Goal: Task Accomplishment & Management: Use online tool/utility

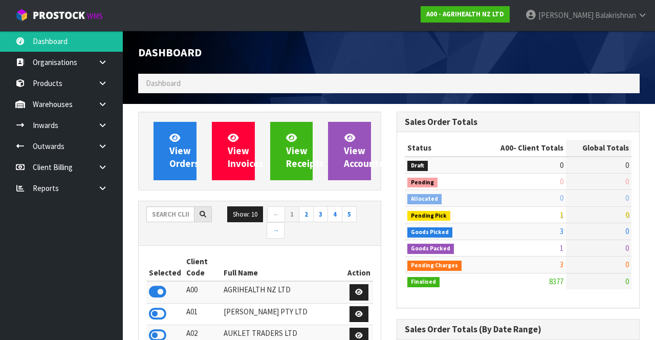
scroll to position [825, 258]
click at [184, 211] on input "text" at bounding box center [170, 214] width 48 height 16
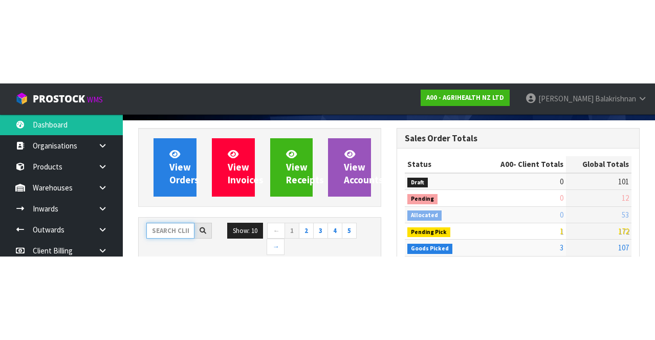
scroll to position [60, 0]
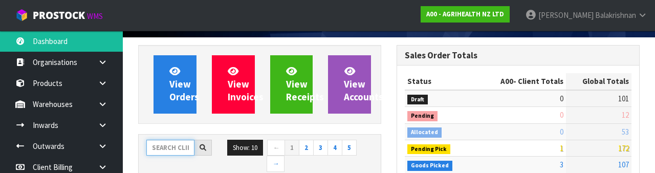
click at [166, 144] on input "text" at bounding box center [170, 148] width 48 height 16
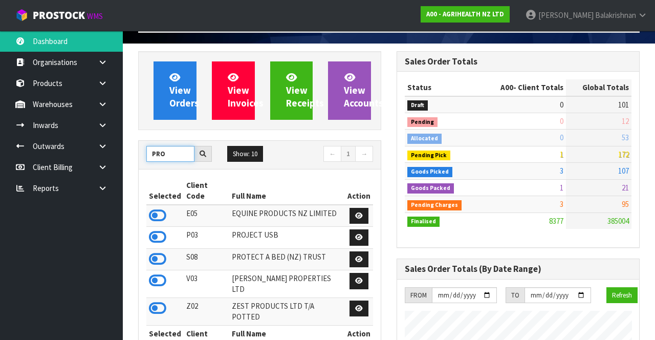
type input "PRO"
click at [157, 251] on icon at bounding box center [157, 258] width 17 height 15
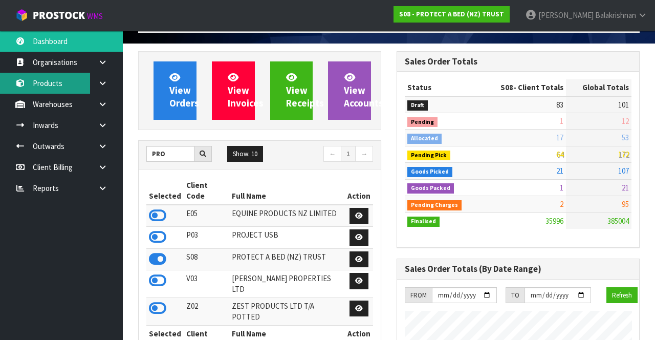
click at [67, 77] on link "Products" at bounding box center [61, 83] width 123 height 21
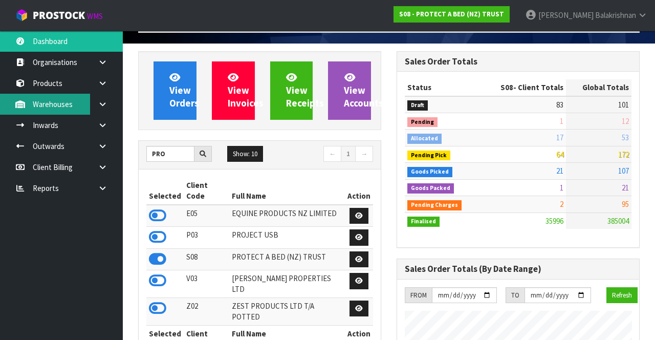
click at [49, 108] on link "Warehouses" at bounding box center [61, 104] width 123 height 21
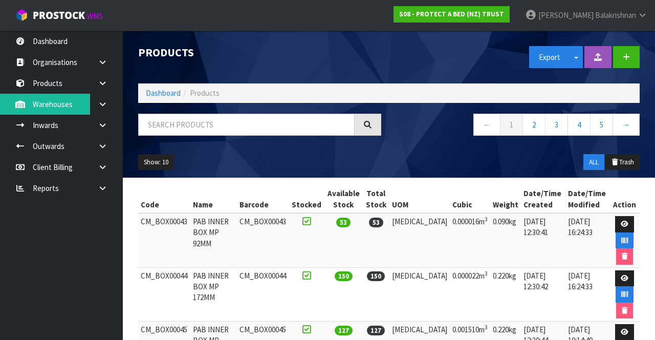
click at [101, 104] on icon at bounding box center [103, 104] width 10 height 8
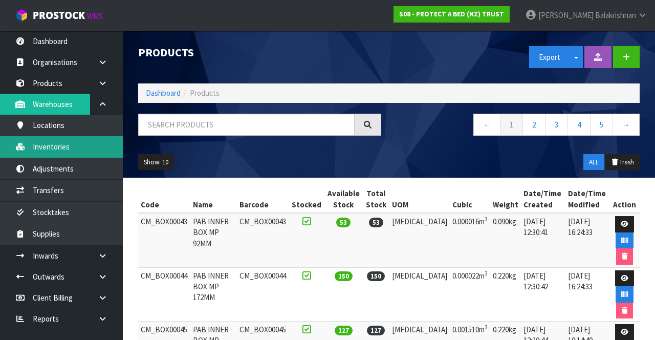
click at [74, 145] on link "Inventories" at bounding box center [61, 146] width 123 height 21
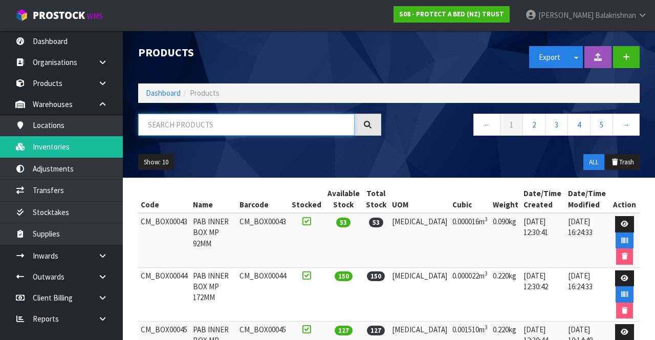
click at [208, 126] on input "text" at bounding box center [246, 125] width 216 height 22
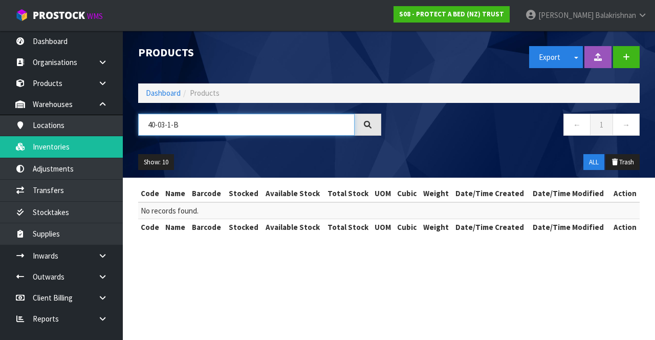
click at [248, 127] on input "40-03-1-B" at bounding box center [246, 125] width 216 height 22
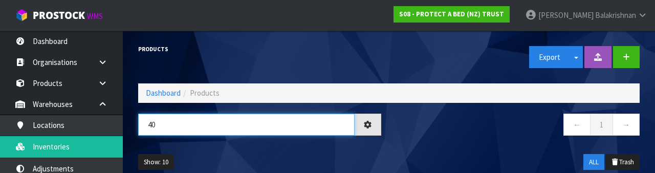
type input "4"
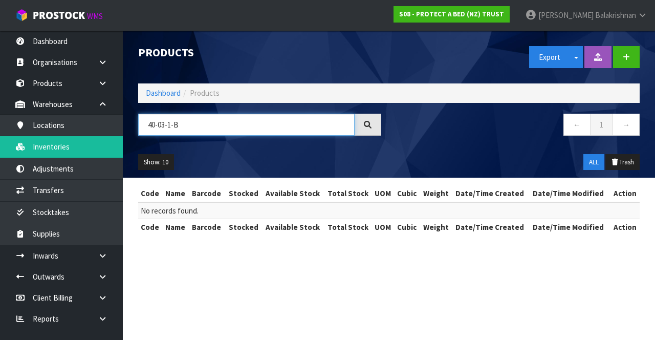
click at [163, 126] on input "40-03-1-B" at bounding box center [246, 125] width 216 height 22
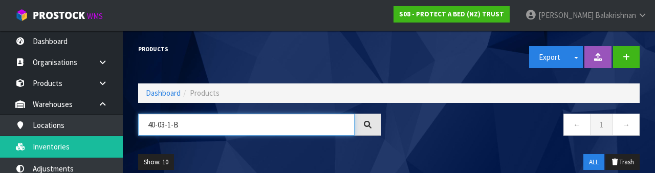
click at [185, 123] on input "40-03-1-B" at bounding box center [246, 125] width 216 height 22
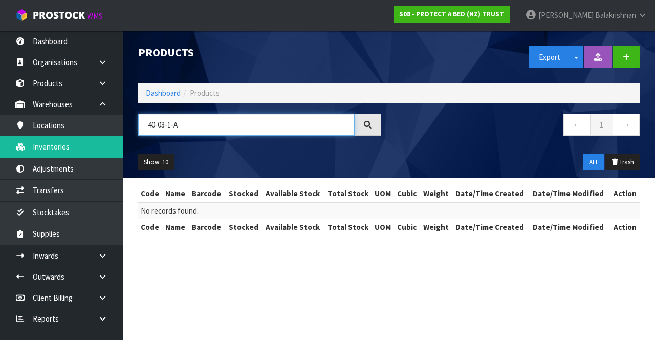
click at [221, 125] on input "40-03-1-A" at bounding box center [246, 125] width 216 height 22
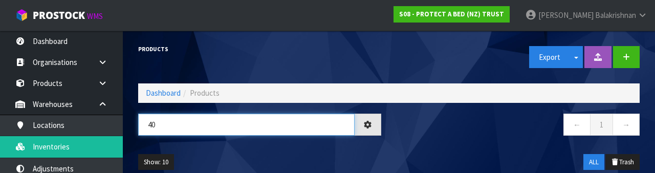
type input "4"
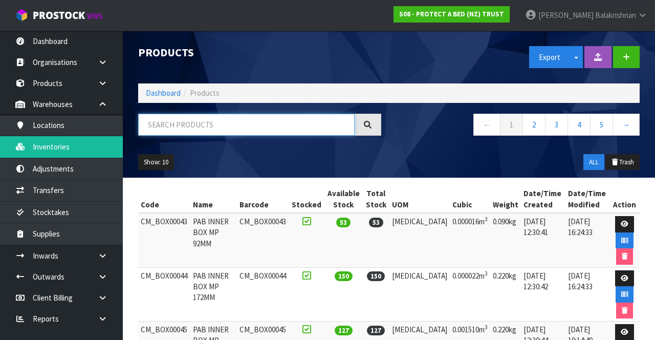
click at [241, 121] on input "text" at bounding box center [246, 125] width 216 height 22
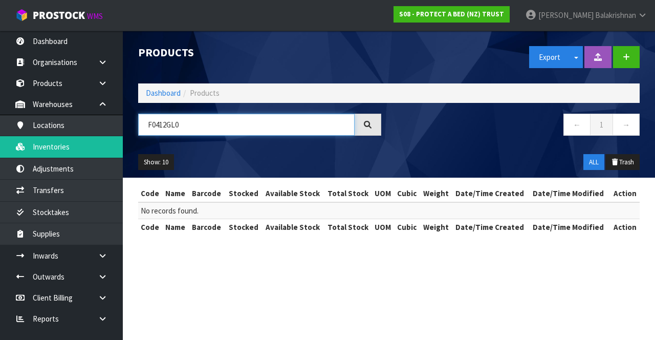
click at [183, 120] on input "F0412GL0" at bounding box center [246, 125] width 216 height 22
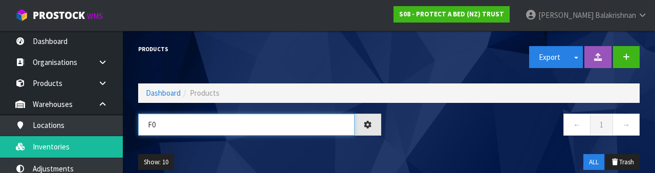
type input "F"
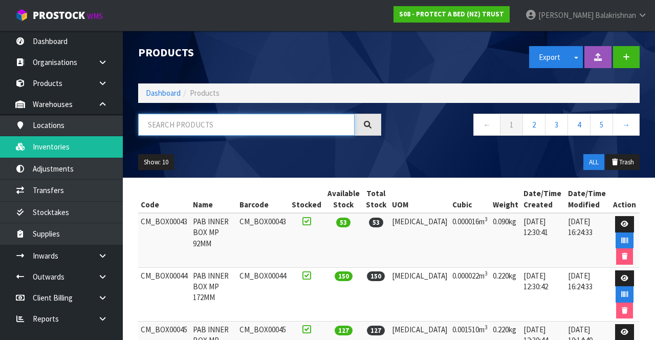
click at [168, 127] on input "text" at bounding box center [246, 125] width 216 height 22
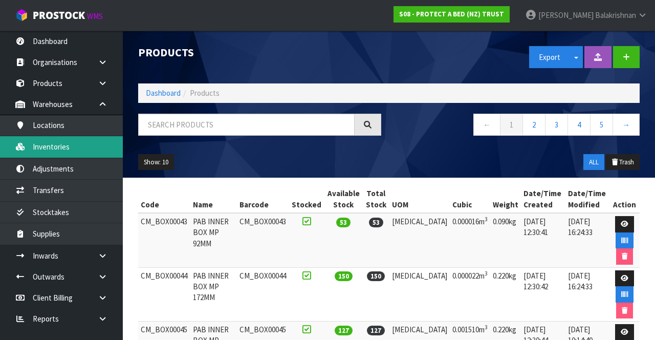
click at [89, 150] on link "Inventories" at bounding box center [61, 146] width 123 height 21
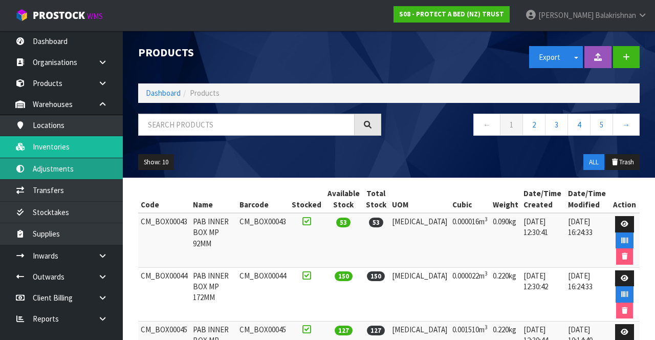
click at [73, 171] on link "Adjustments" at bounding box center [61, 168] width 123 height 21
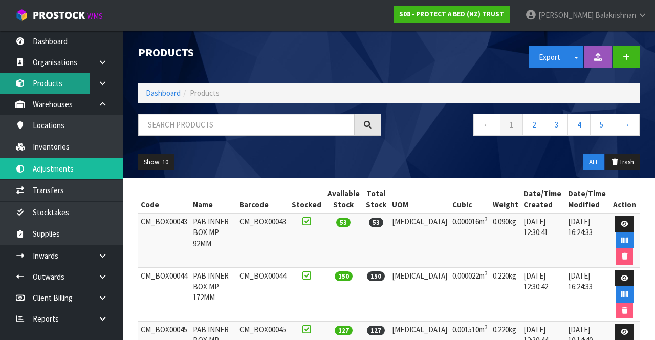
click at [74, 80] on link "Products" at bounding box center [61, 83] width 123 height 21
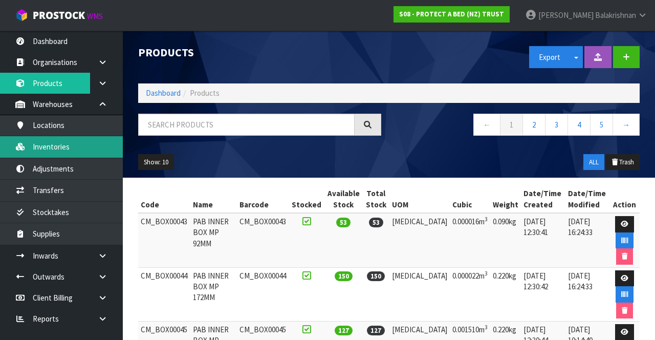
click at [80, 145] on link "Inventories" at bounding box center [61, 146] width 123 height 21
click at [85, 137] on link "Inventories" at bounding box center [61, 146] width 123 height 21
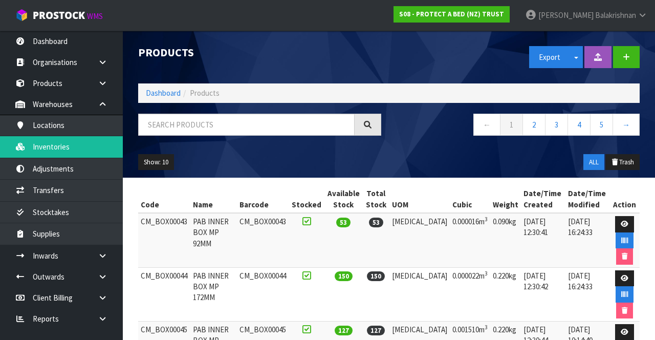
click at [640, 15] on icon at bounding box center [643, 15] width 10 height 8
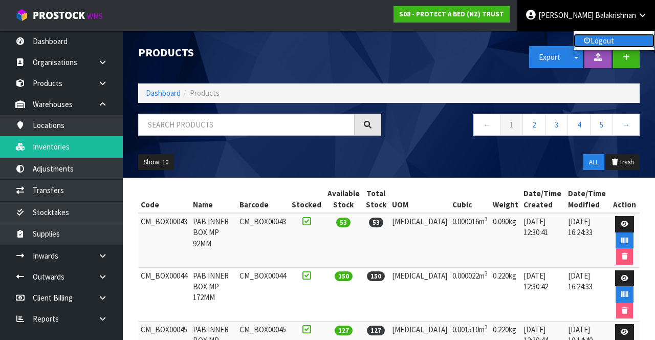
click at [616, 46] on link "Logout" at bounding box center [614, 41] width 81 height 14
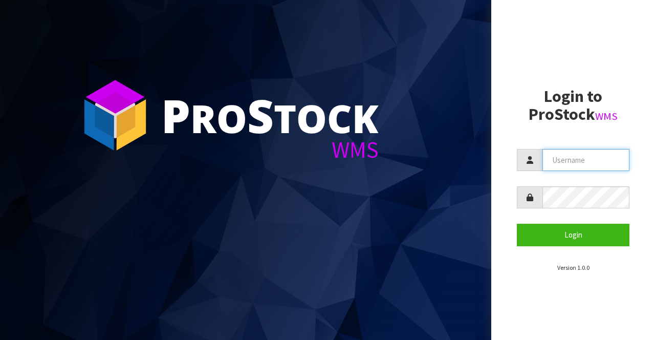
click at [566, 159] on input "text" at bounding box center [585, 160] width 87 height 22
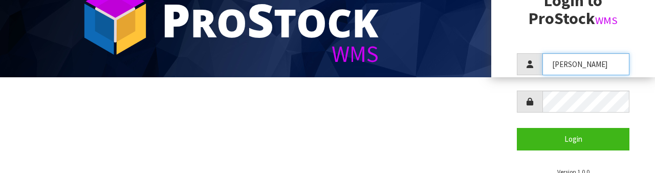
scroll to position [95, 0]
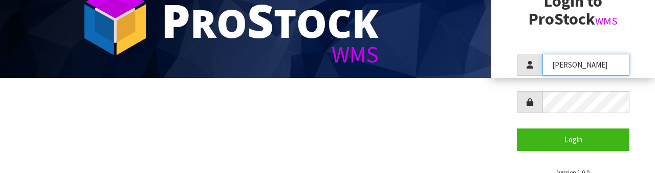
type input "[PERSON_NAME]"
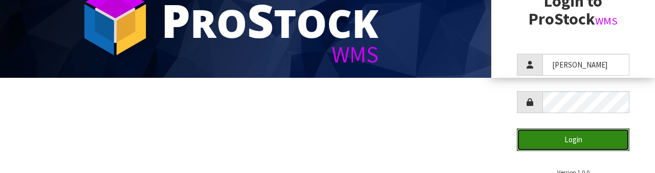
click at [587, 136] on button "Login" at bounding box center [573, 139] width 113 height 22
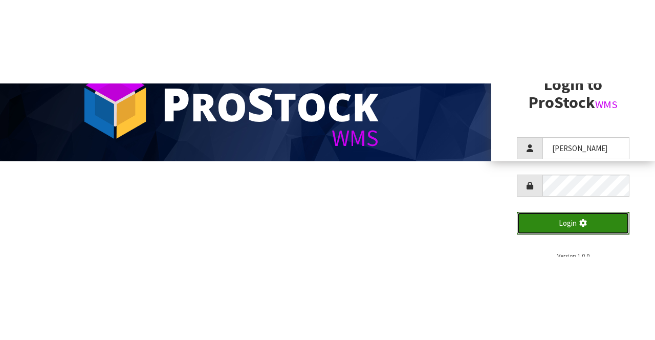
scroll to position [0, 0]
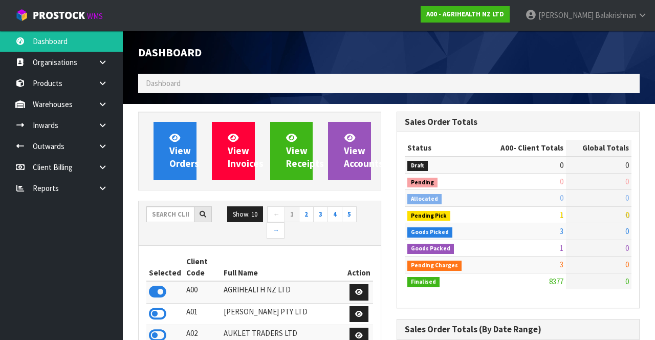
scroll to position [815, 258]
click at [160, 219] on input "text" at bounding box center [170, 214] width 48 height 16
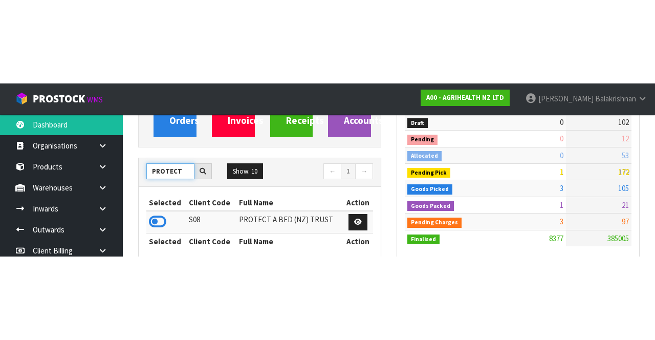
scroll to position [126, 0]
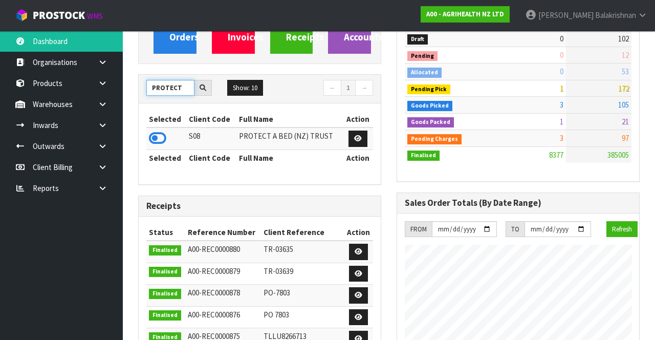
type input "PROTECT"
click at [154, 136] on icon at bounding box center [157, 137] width 17 height 15
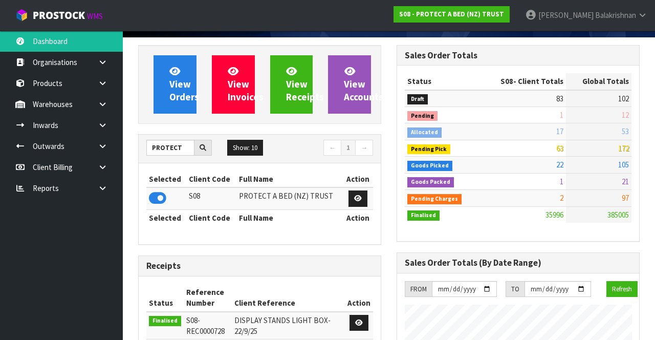
scroll to position [67, 0]
click at [112, 85] on link at bounding box center [106, 83] width 33 height 21
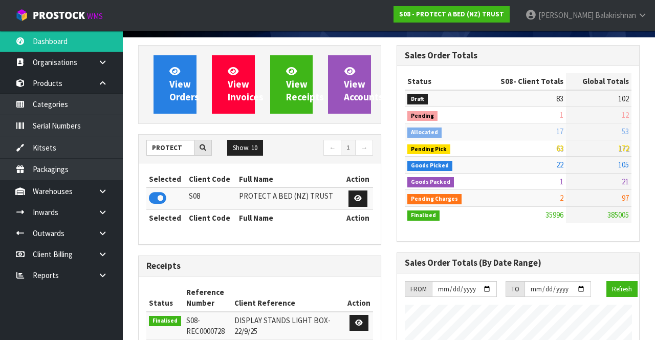
click at [104, 87] on link at bounding box center [106, 83] width 33 height 21
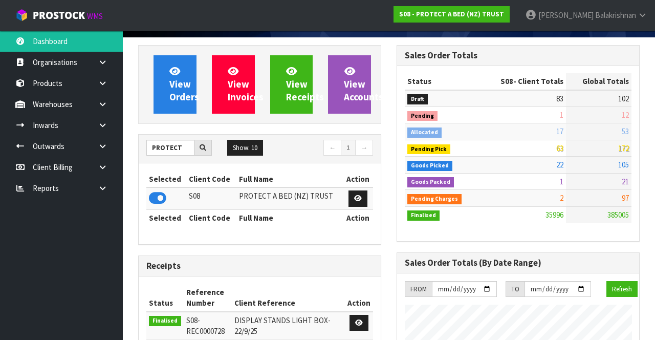
click at [104, 66] on link at bounding box center [106, 62] width 33 height 21
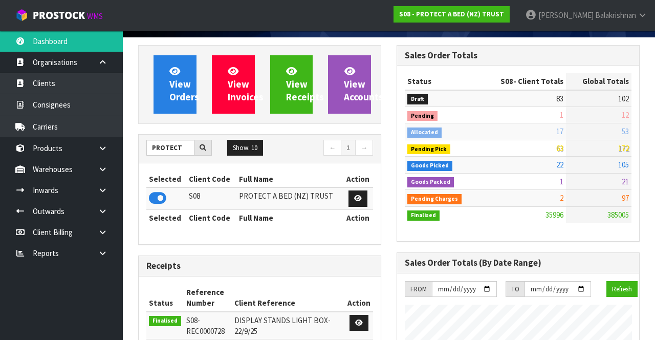
click at [107, 66] on link at bounding box center [106, 62] width 33 height 21
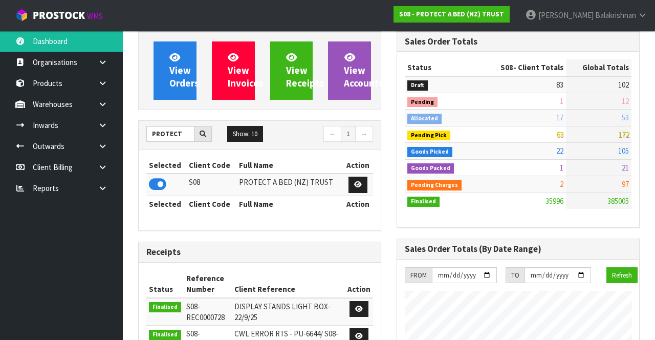
scroll to position [81, 0]
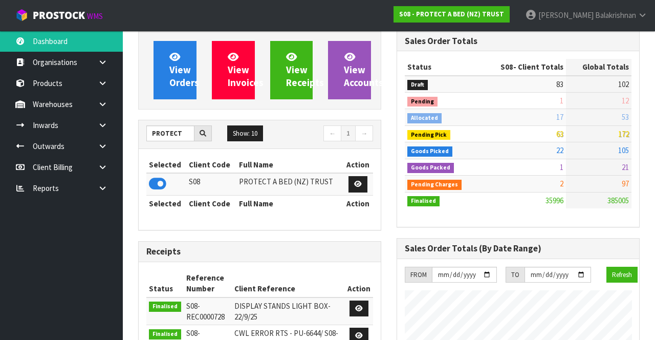
click at [103, 107] on link at bounding box center [106, 104] width 33 height 21
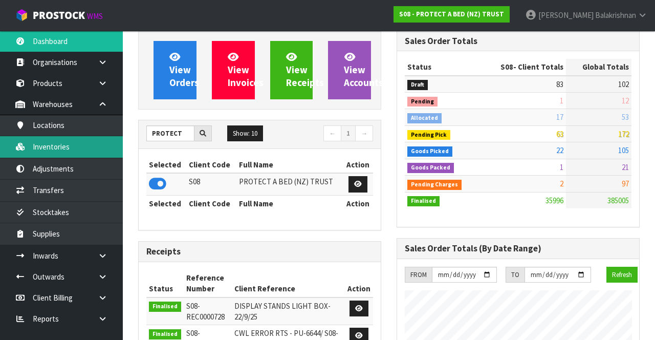
click at [67, 147] on link "Inventories" at bounding box center [61, 146] width 123 height 21
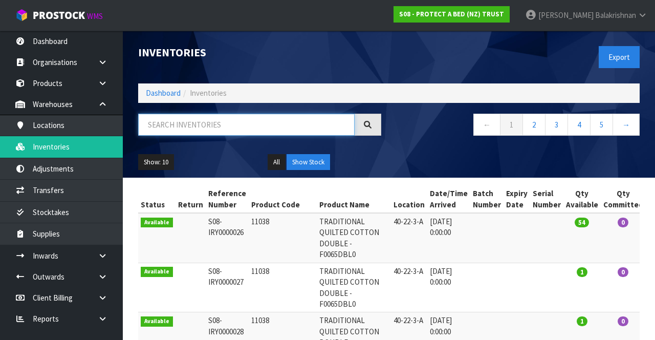
click at [198, 120] on input "text" at bounding box center [246, 125] width 216 height 22
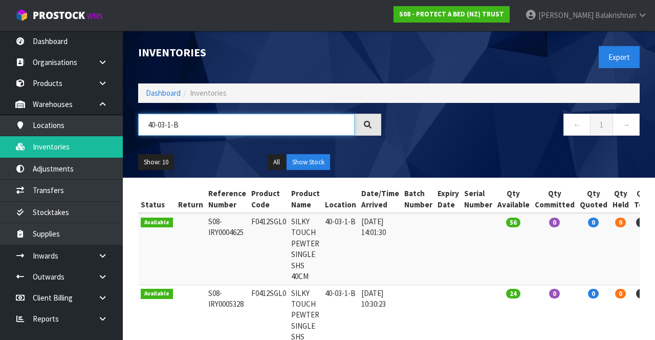
click at [190, 127] on input "40-03-1-B" at bounding box center [246, 125] width 216 height 22
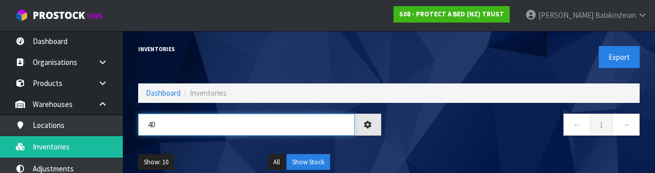
type input "4"
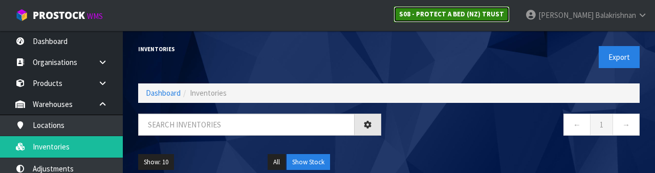
click at [474, 17] on strong "S08 - PROTECT A BED (NZ) TRUST" at bounding box center [451, 14] width 105 height 9
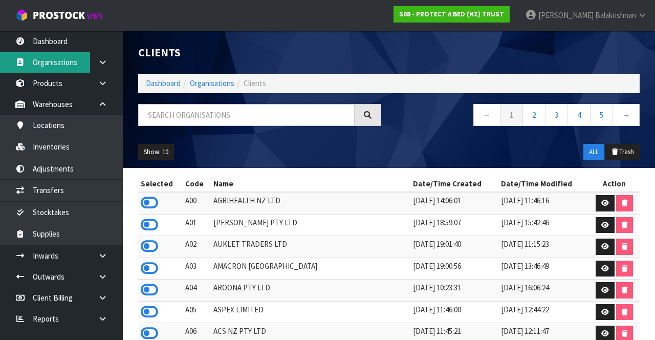
click at [39, 52] on link "Organisations" at bounding box center [61, 62] width 123 height 21
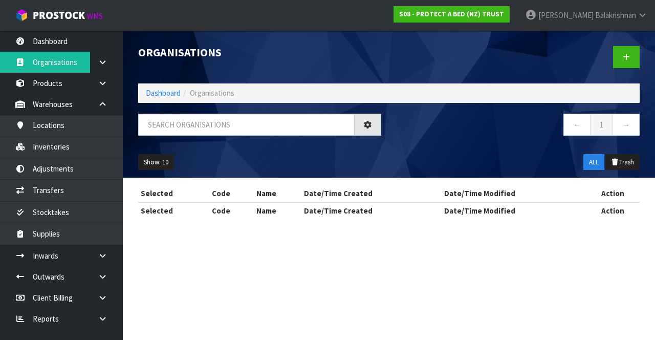
click at [32, 45] on div "Organisations Dashboard Organisations ← 1 → Show: 10 5 10 25 50 ALL Trash Selec…" at bounding box center [327, 118] width 655 height 237
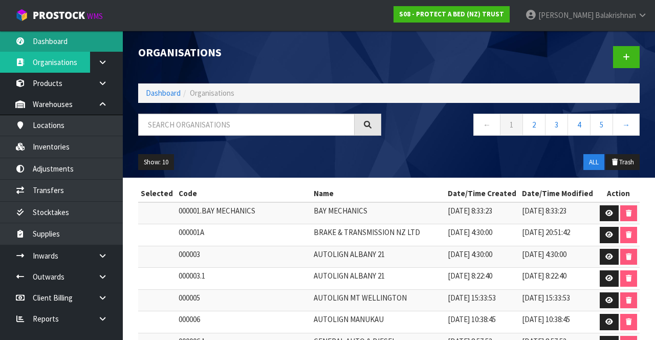
click at [42, 45] on link "Dashboard" at bounding box center [61, 41] width 123 height 21
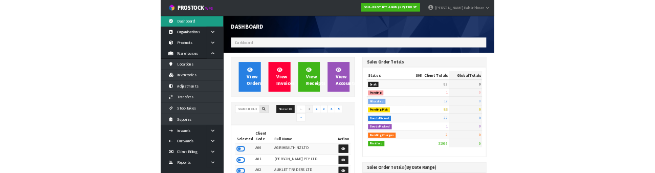
scroll to position [880, 258]
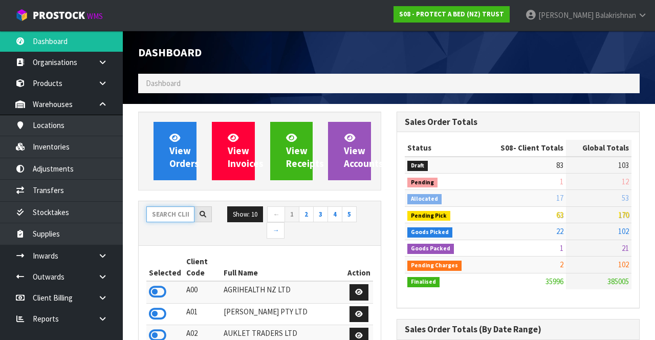
click at [167, 213] on input "text" at bounding box center [170, 214] width 48 height 16
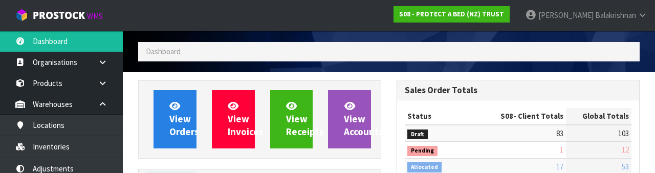
scroll to position [120, 0]
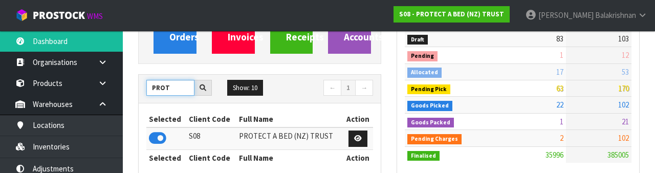
type input "PROT"
click at [158, 135] on icon at bounding box center [157, 137] width 17 height 15
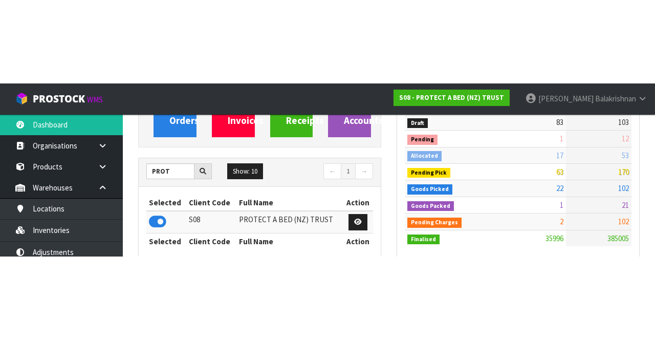
scroll to position [126, 0]
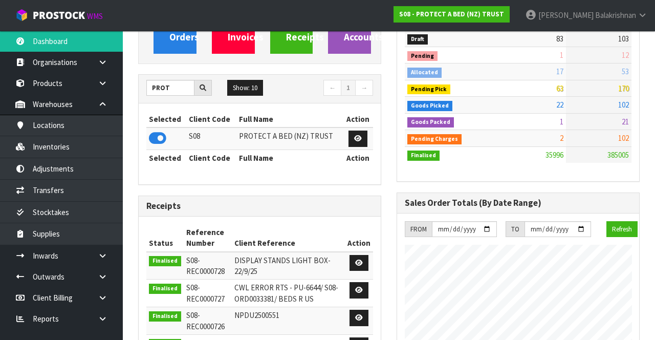
click at [151, 140] on icon at bounding box center [157, 137] width 17 height 15
click at [150, 134] on icon at bounding box center [157, 137] width 17 height 15
click at [151, 139] on icon at bounding box center [157, 137] width 17 height 15
click at [172, 132] on td at bounding box center [166, 138] width 40 height 22
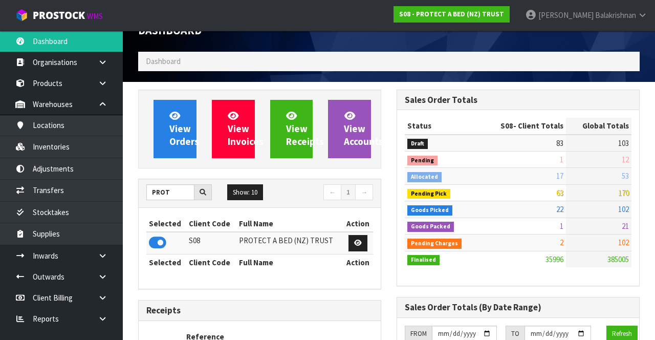
scroll to position [0, 0]
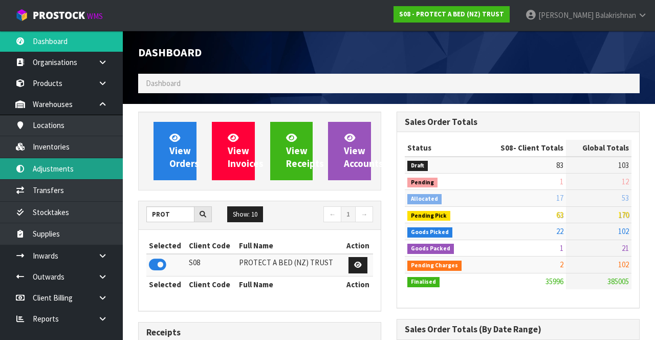
click at [49, 160] on link "Adjustments" at bounding box center [61, 168] width 123 height 21
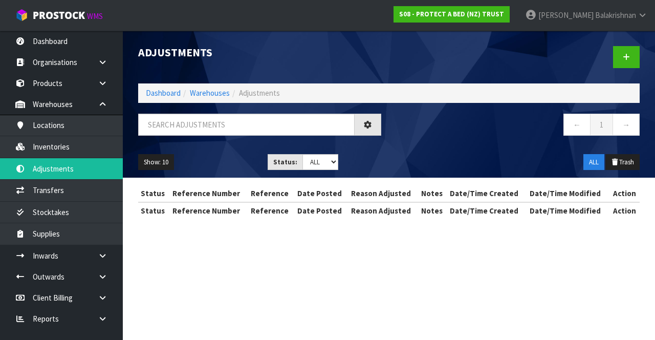
click at [51, 147] on div "Adjustments Dashboard Warehouses Adjustments ← 1 → Show: 10 5 10 25 50 Status: …" at bounding box center [327, 118] width 655 height 237
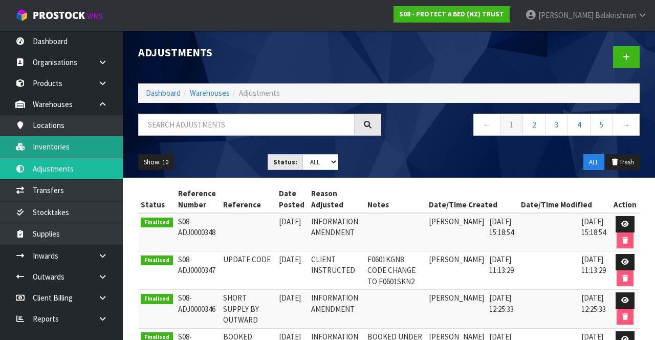
click at [49, 145] on link "Inventories" at bounding box center [61, 146] width 123 height 21
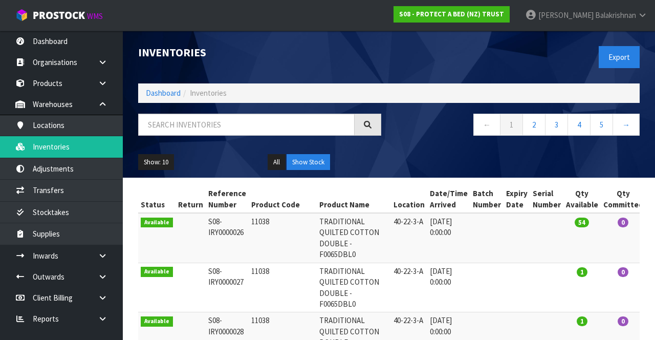
click at [111, 97] on link at bounding box center [106, 104] width 33 height 21
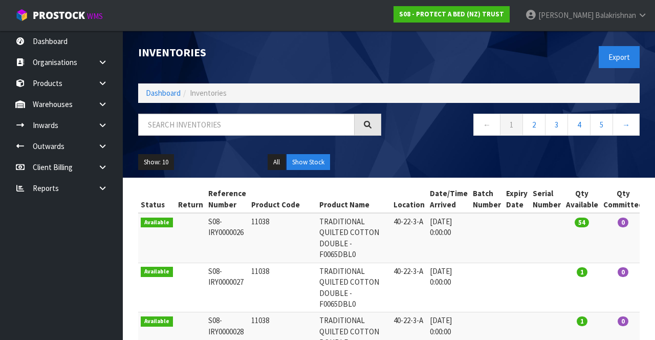
click at [104, 106] on icon at bounding box center [103, 104] width 10 height 8
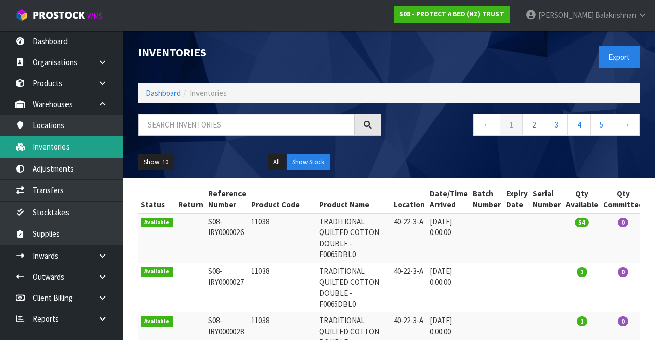
click at [54, 149] on link "Inventories" at bounding box center [61, 146] width 123 height 21
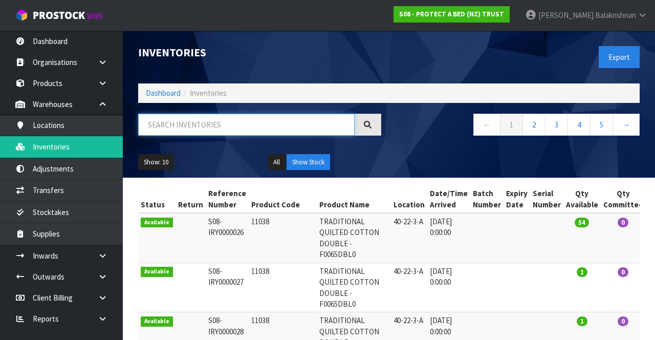
click at [168, 127] on input "text" at bounding box center [246, 125] width 216 height 22
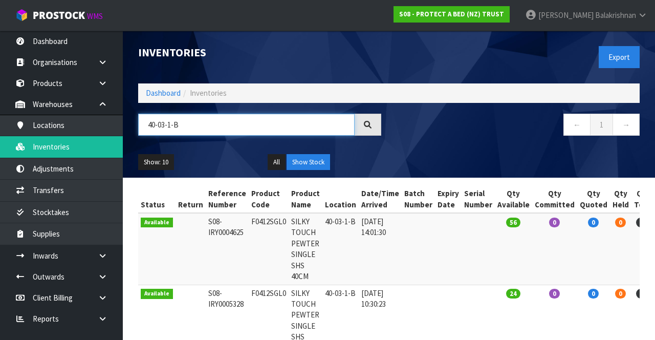
type input "40-03-1-B"
copy td "F0412SGL0"
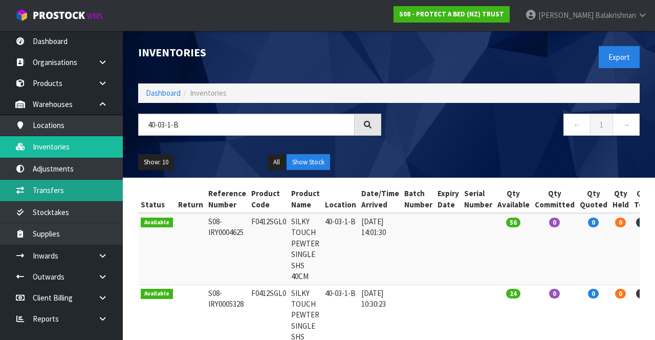
click at [42, 194] on link "Transfers" at bounding box center [61, 190] width 123 height 21
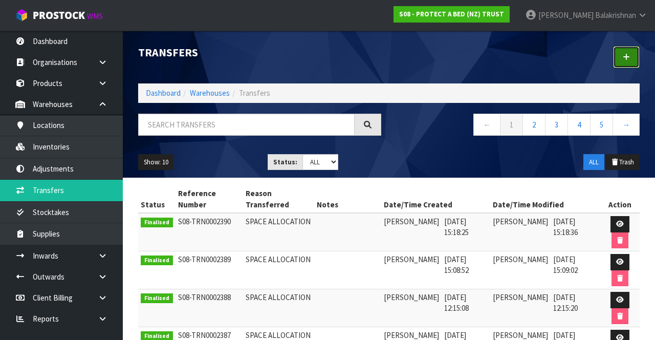
click at [628, 57] on icon at bounding box center [626, 57] width 7 height 8
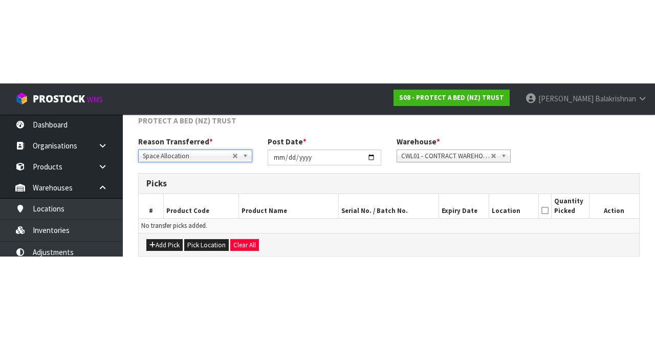
scroll to position [55, 0]
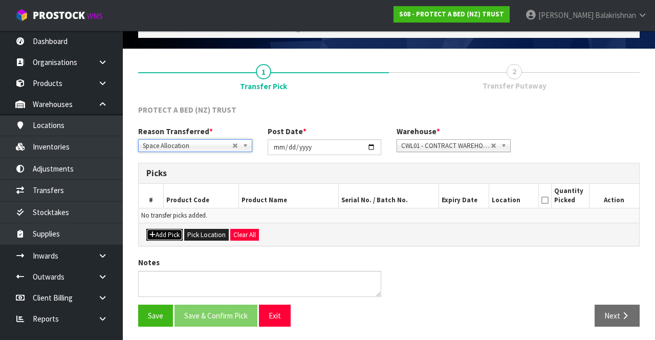
click at [158, 231] on button "Add Pick" at bounding box center [164, 235] width 36 height 12
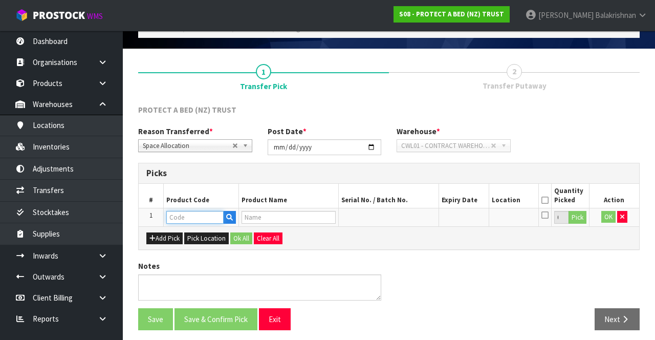
click at [184, 214] on input "text" at bounding box center [194, 217] width 57 height 13
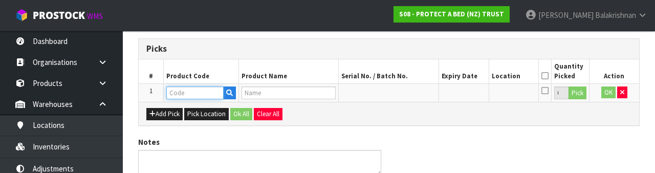
scroll to position [179, 0]
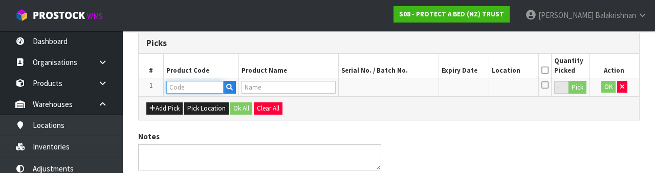
type input "F0412SGL0"
type input "SILKY TOUCH PEWTER SINGLE SHS 40CM"
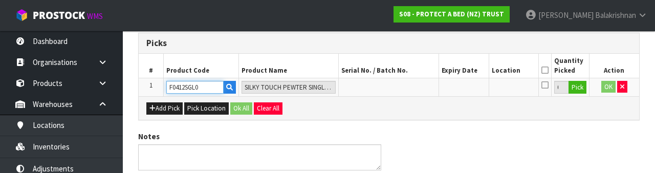
type input "F0412SGL0"
click at [578, 90] on button "Pick" at bounding box center [577, 87] width 18 height 13
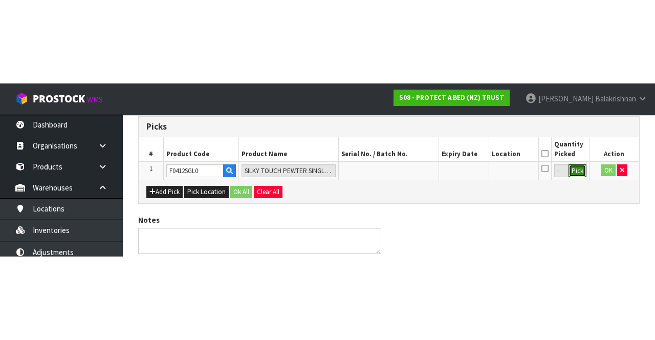
scroll to position [58, 0]
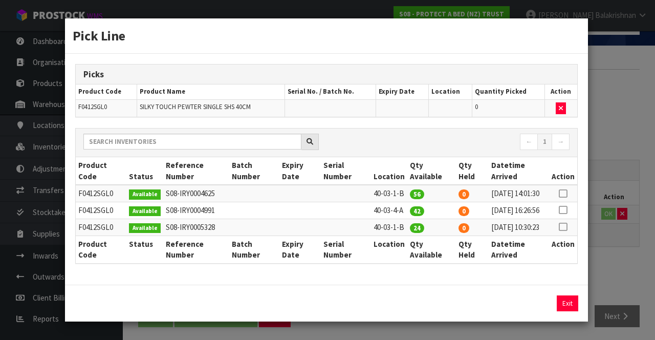
click at [567, 227] on icon at bounding box center [563, 227] width 8 height 1
click at [485, 311] on input "24" at bounding box center [488, 303] width 49 height 16
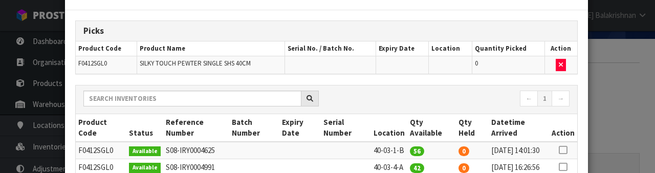
scroll to position [190, 0]
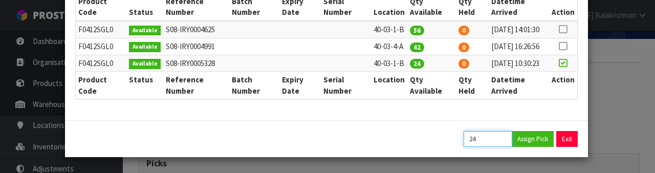
type input "2"
type input "12"
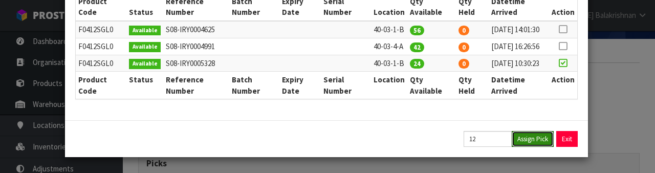
click at [533, 135] on button "Assign Pick" at bounding box center [533, 139] width 42 height 16
type input "12"
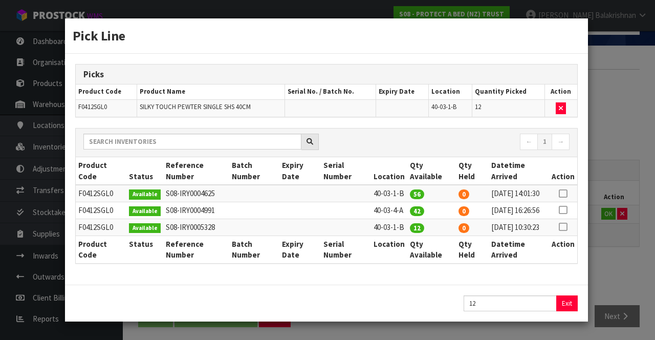
scroll to position [24, 0]
click at [428, 239] on th "Qty Available" at bounding box center [431, 248] width 49 height 27
click at [564, 308] on button "Exit" at bounding box center [567, 303] width 21 height 16
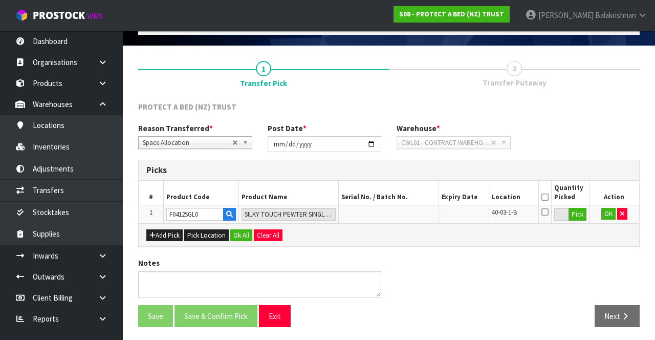
click at [583, 229] on div "Add Pick Pick Location Ok All Clear All" at bounding box center [389, 234] width 500 height 23
click at [609, 213] on button "OK" at bounding box center [608, 214] width 14 height 12
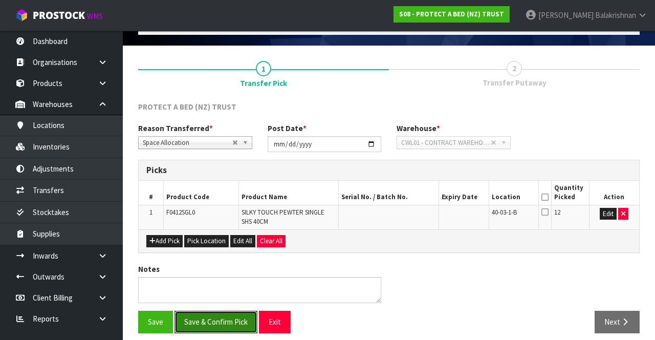
click at [207, 316] on button "Save & Confirm Pick" at bounding box center [215, 322] width 83 height 22
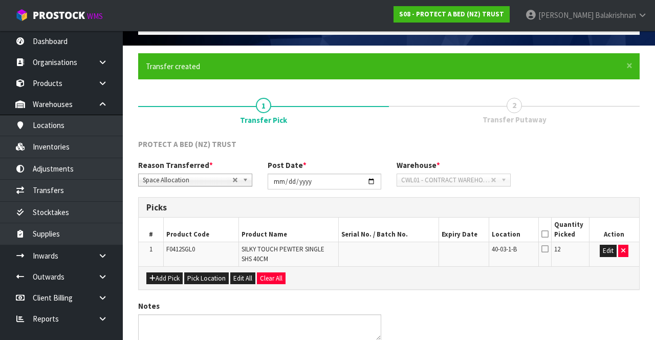
scroll to position [0, 0]
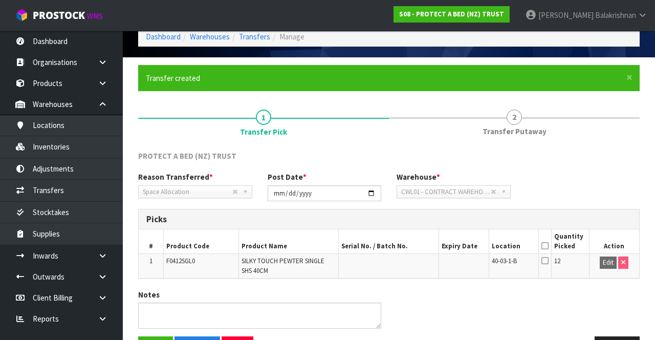
scroll to position [79, 0]
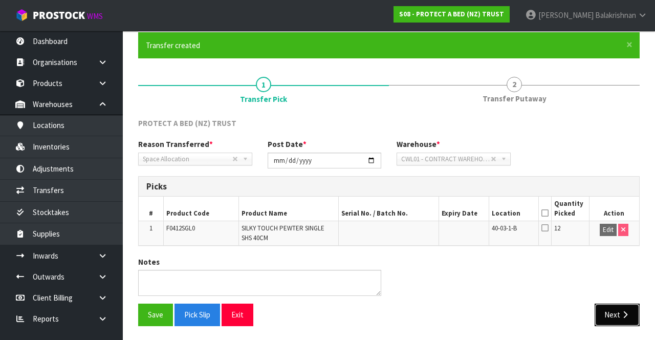
click at [620, 313] on icon "button" at bounding box center [625, 315] width 10 height 8
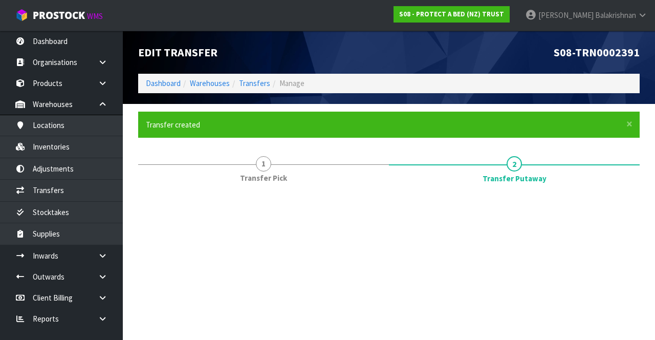
scroll to position [0, 0]
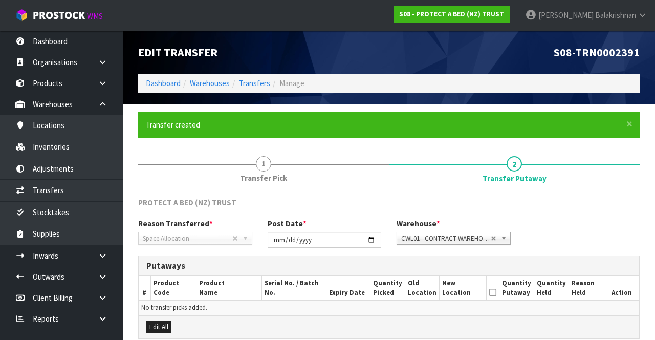
click at [535, 209] on div "PROTECT A BED (NZ) TRUST" at bounding box center [388, 207] width 517 height 21
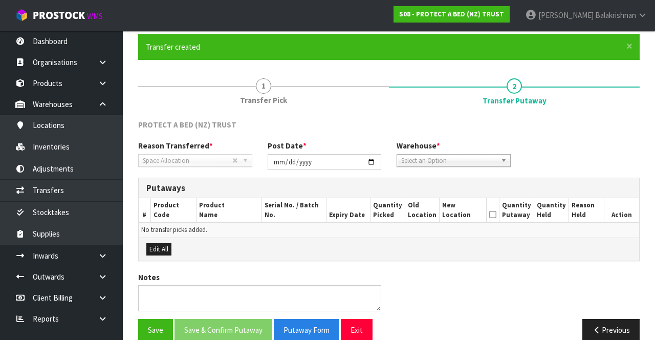
scroll to position [92, 0]
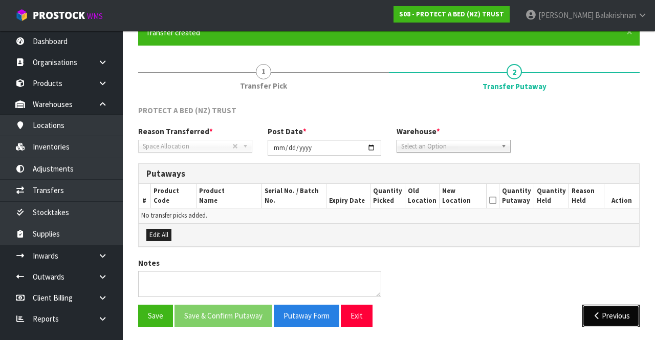
click at [597, 312] on icon "button" at bounding box center [597, 316] width 10 height 8
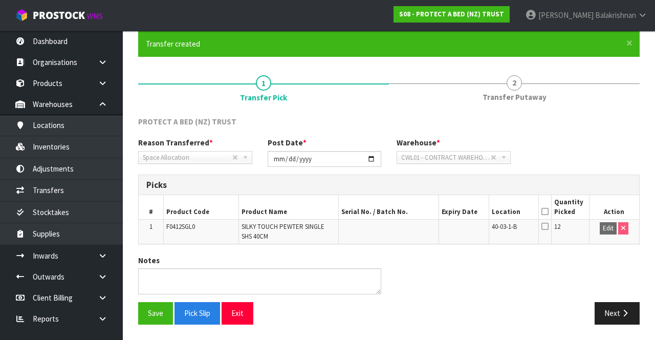
scroll to position [79, 0]
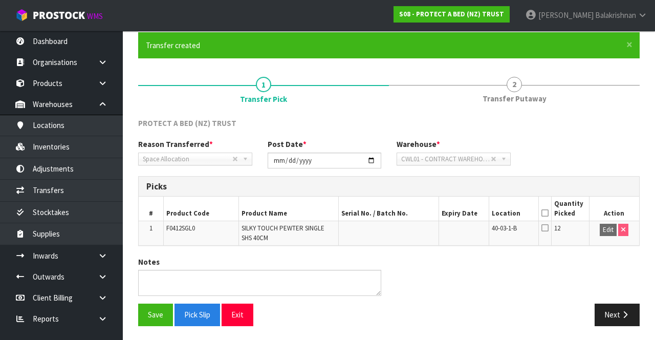
click at [544, 213] on icon at bounding box center [544, 213] width 7 height 1
click at [150, 316] on button "Save" at bounding box center [155, 314] width 35 height 22
click at [610, 311] on button "Next" at bounding box center [617, 314] width 45 height 22
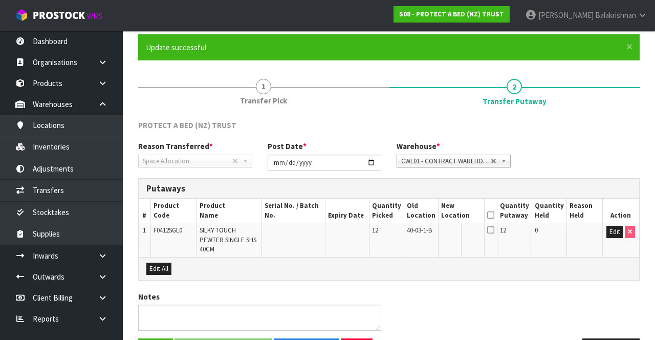
scroll to position [79, 0]
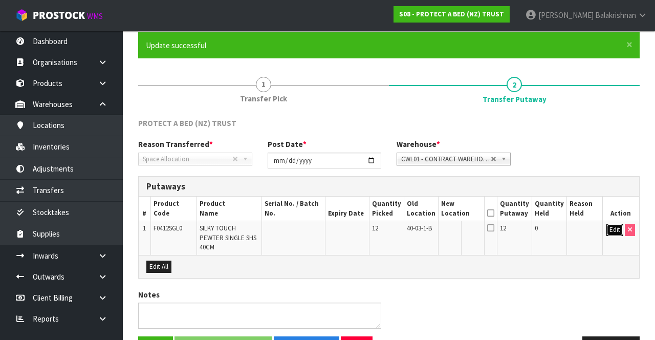
click at [615, 227] on button "Edit" at bounding box center [614, 230] width 17 height 12
click at [456, 227] on input "text" at bounding box center [456, 230] width 29 height 13
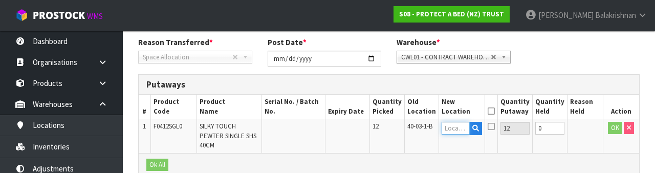
scroll to position [216, 0]
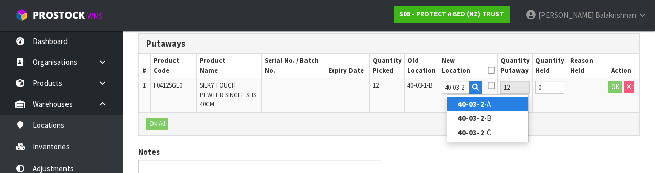
click at [471, 104] on strong "40-03-2" at bounding box center [470, 104] width 27 height 10
type input "40-03-2-A"
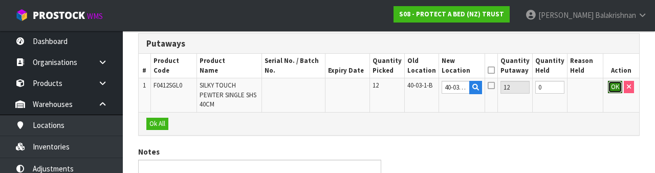
click at [609, 89] on button "OK" at bounding box center [615, 87] width 14 height 12
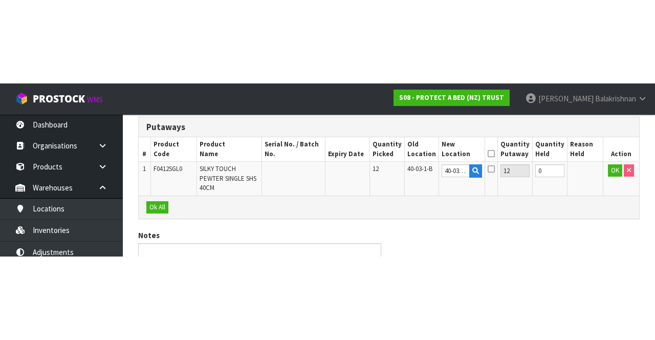
scroll to position [101, 0]
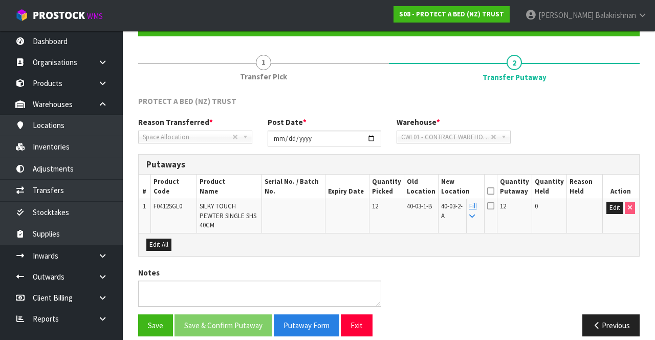
click at [494, 191] on icon at bounding box center [490, 191] width 7 height 1
click at [214, 314] on button "Save & Confirm Putaway" at bounding box center [223, 325] width 98 height 22
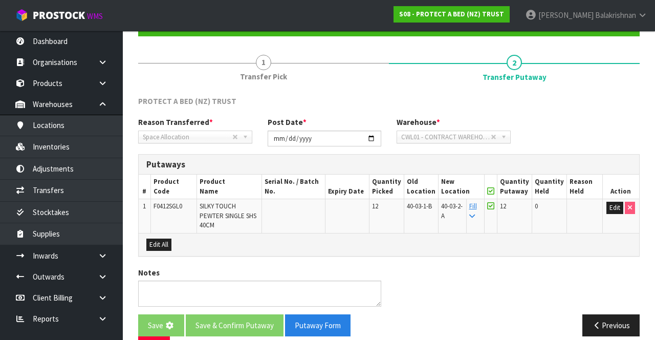
scroll to position [0, 0]
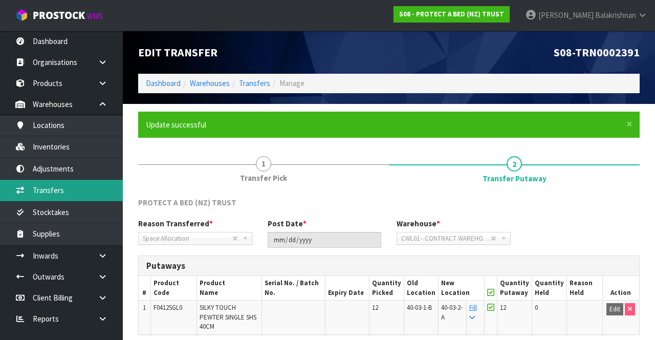
click at [62, 197] on link "Transfers" at bounding box center [61, 190] width 123 height 21
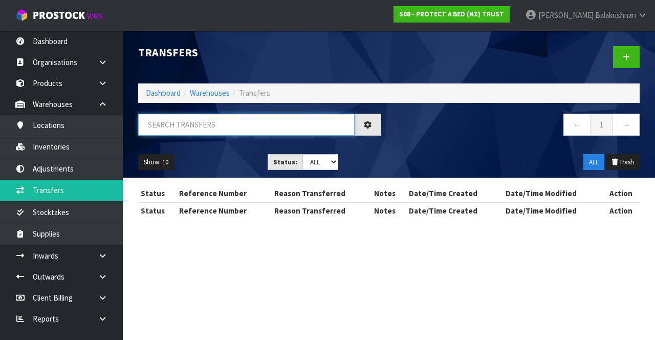
click at [198, 122] on input "text" at bounding box center [246, 125] width 216 height 22
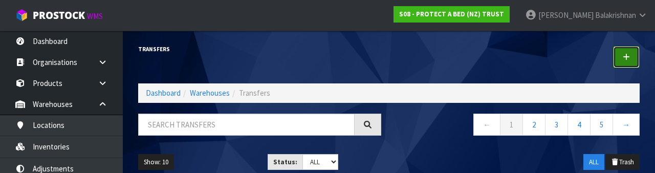
click at [624, 60] on icon at bounding box center [626, 57] width 7 height 8
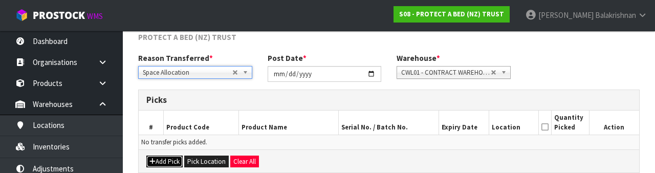
click at [157, 156] on button "Add Pick" at bounding box center [164, 162] width 36 height 12
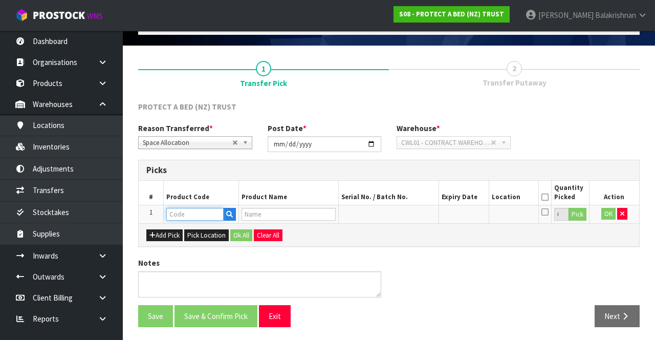
click at [207, 213] on input "text" at bounding box center [194, 214] width 57 height 13
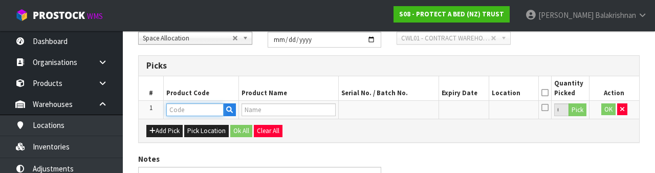
scroll to position [179, 0]
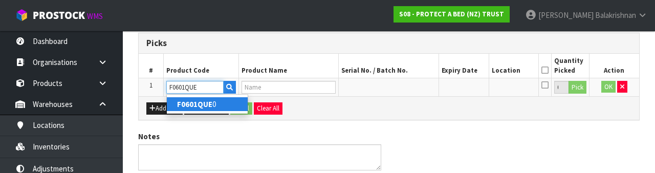
type input "F0601QUE0"
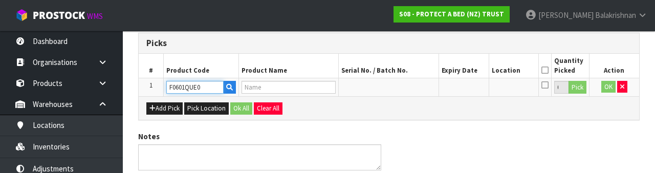
type input "CUMFYSAFE BXD QUEEN"
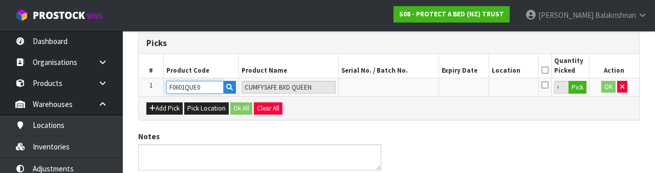
type input "F0601QUE0"
click at [578, 88] on button "Pick" at bounding box center [577, 87] width 18 height 13
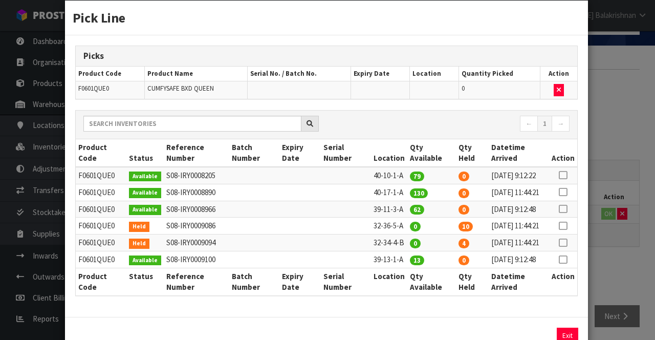
scroll to position [16, 0]
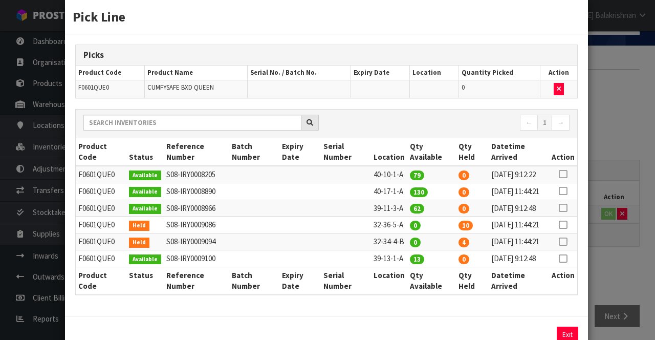
click at [564, 191] on icon at bounding box center [563, 191] width 8 height 1
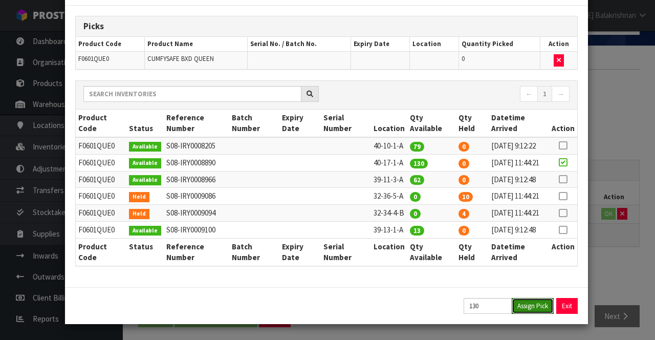
click at [529, 309] on button "Assign Pick" at bounding box center [533, 306] width 42 height 16
type input "130"
click at [562, 303] on button "Exit" at bounding box center [567, 306] width 21 height 16
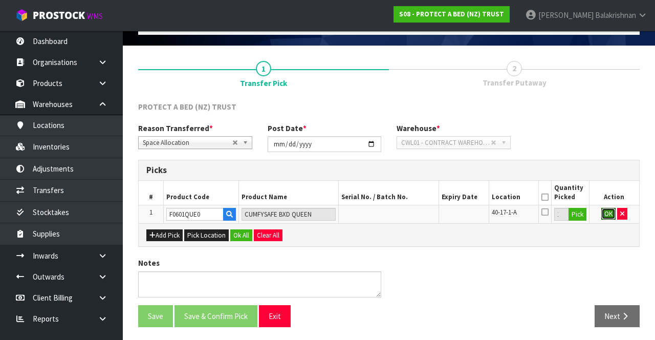
click at [609, 212] on button "OK" at bounding box center [608, 214] width 14 height 12
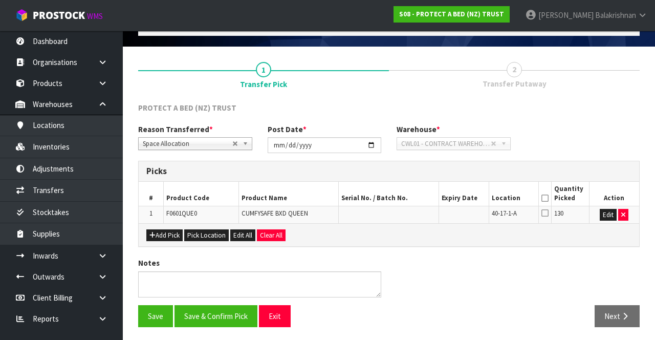
click at [556, 200] on th "Quantity Picked" at bounding box center [570, 194] width 37 height 24
click at [545, 198] on icon at bounding box center [544, 198] width 7 height 1
click at [220, 308] on button "Save & Confirm Pick" at bounding box center [215, 316] width 83 height 22
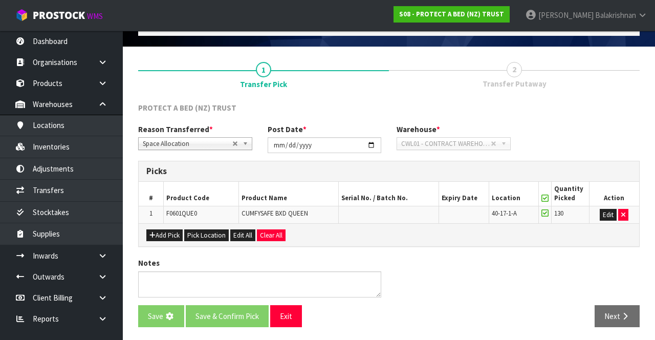
scroll to position [0, 0]
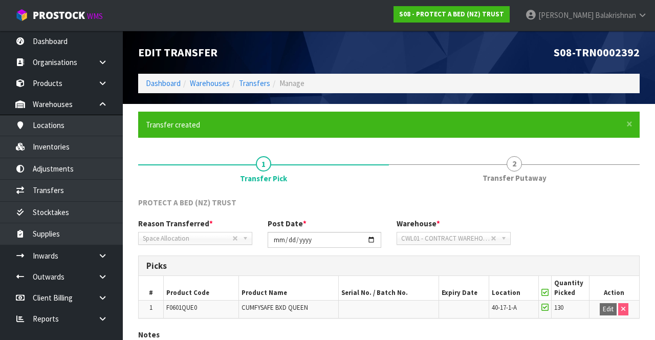
scroll to position [72, 0]
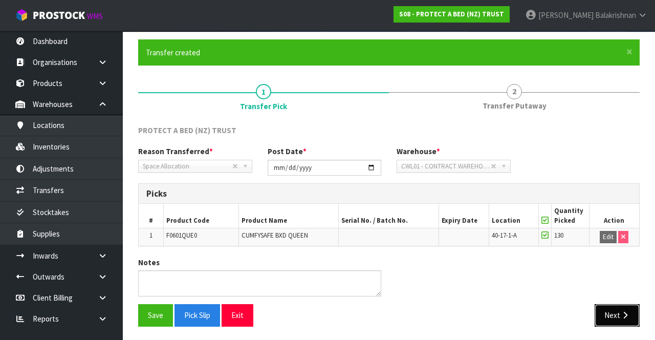
click at [620, 311] on icon "button" at bounding box center [625, 315] width 10 height 8
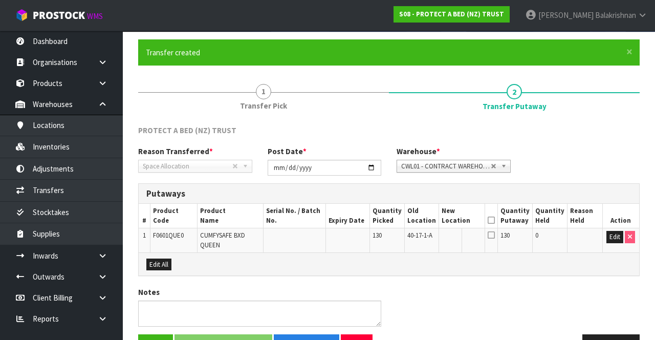
scroll to position [0, 0]
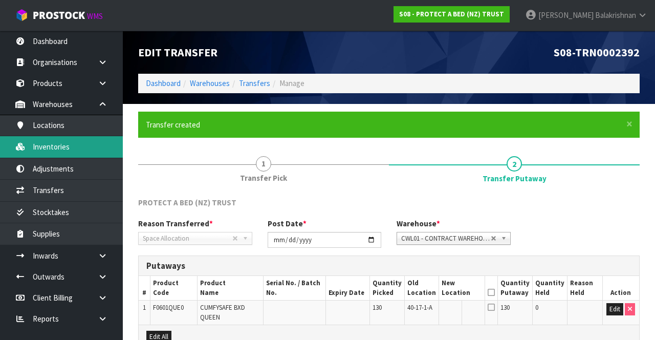
click at [43, 146] on link "Inventories" at bounding box center [61, 146] width 123 height 21
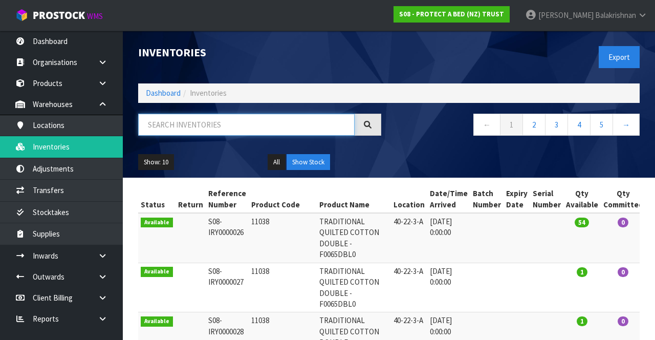
click at [270, 123] on input "text" at bounding box center [246, 125] width 216 height 22
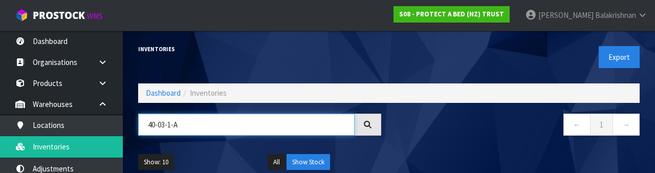
type input "40-03-1-A"
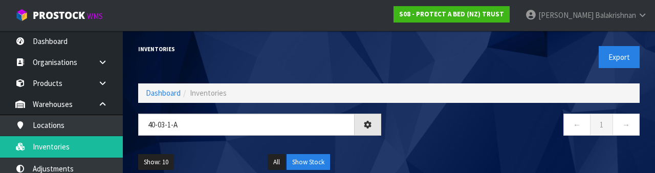
click at [528, 148] on div "Show: 10 5 10 25 50 All Show Stock" at bounding box center [388, 162] width 517 height 32
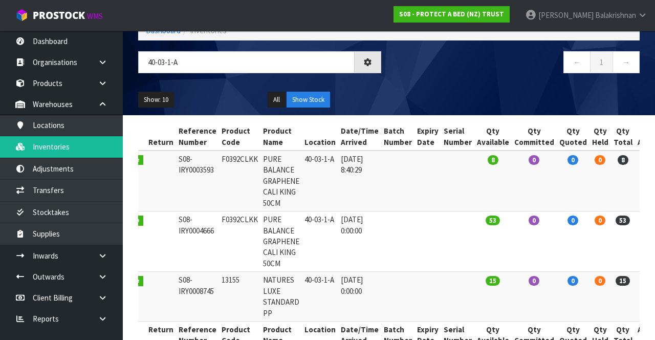
scroll to position [68, 0]
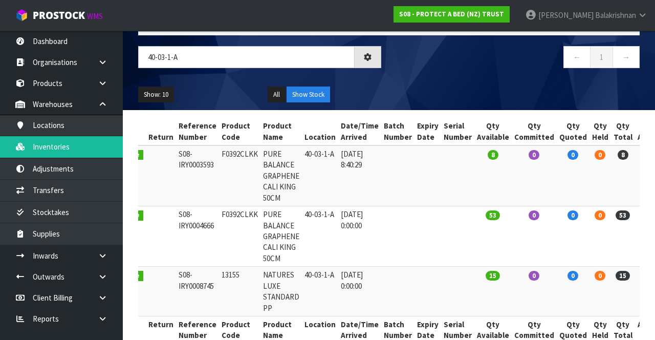
copy td "13155"
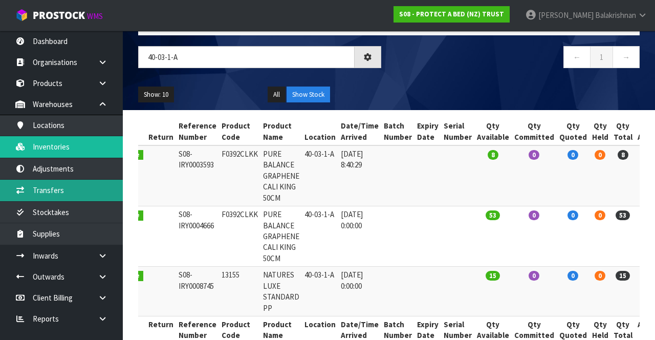
click at [89, 192] on link "Transfers" at bounding box center [61, 190] width 123 height 21
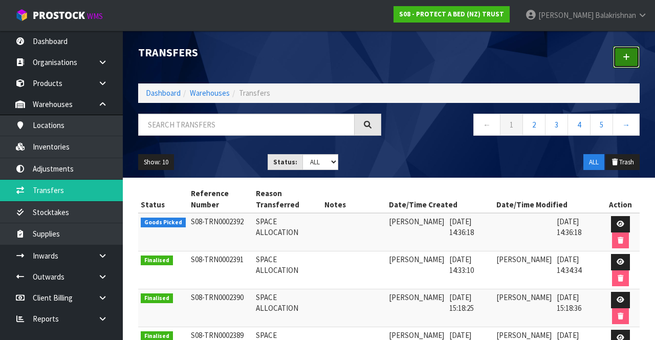
click at [626, 67] on link at bounding box center [626, 57] width 27 height 22
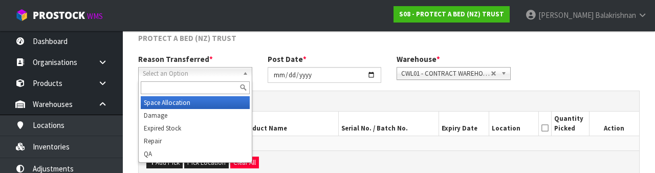
scroll to position [122, 0]
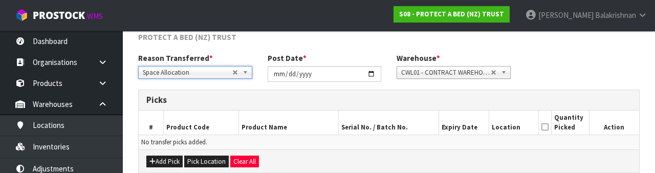
click at [176, 136] on td "No transfer picks added." at bounding box center [389, 142] width 500 height 15
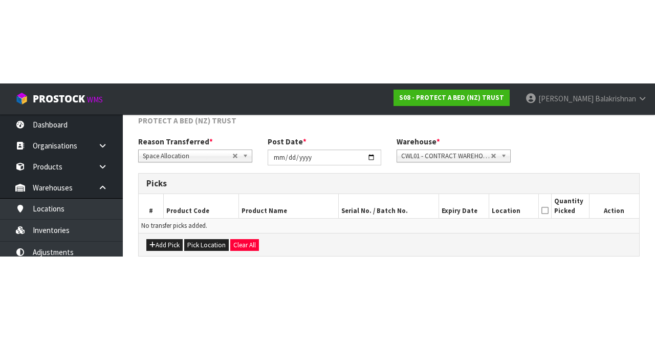
scroll to position [55, 0]
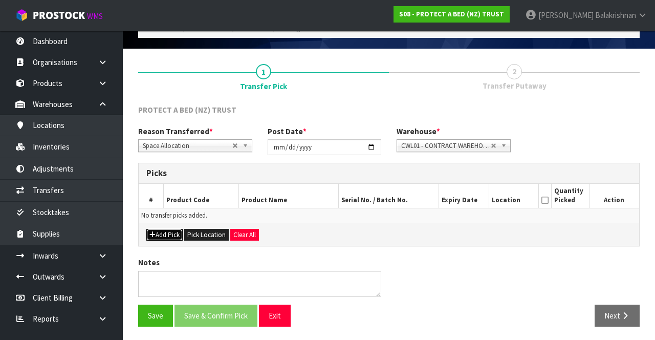
click at [167, 237] on button "Add Pick" at bounding box center [164, 235] width 36 height 12
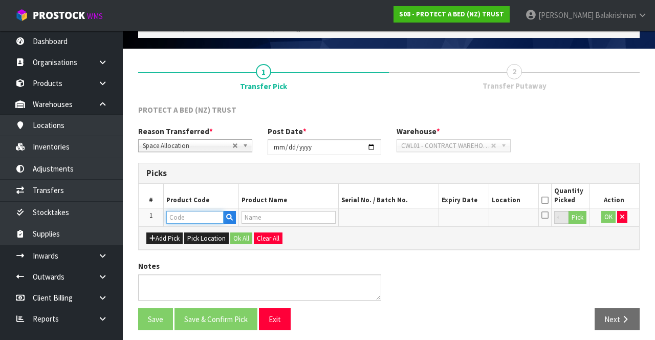
click at [193, 218] on input "text" at bounding box center [194, 217] width 57 height 13
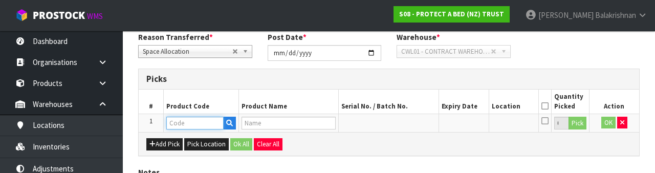
scroll to position [179, 0]
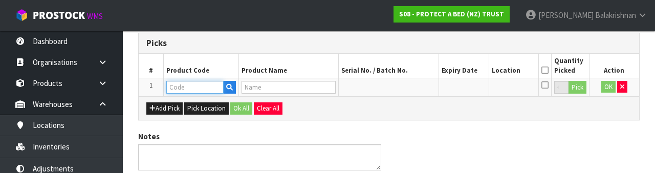
paste input "13155"
type input "13155"
type input "NATURES LUXE STANDARD PP"
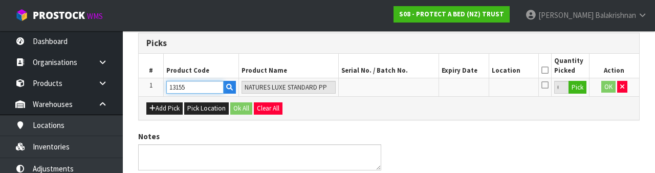
type input "13155"
click at [578, 91] on button "Pick" at bounding box center [577, 87] width 18 height 13
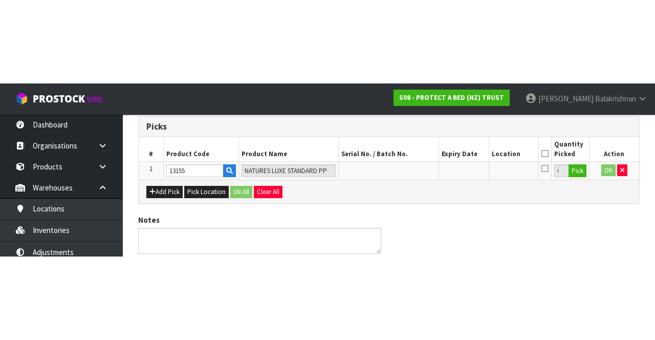
scroll to position [58, 0]
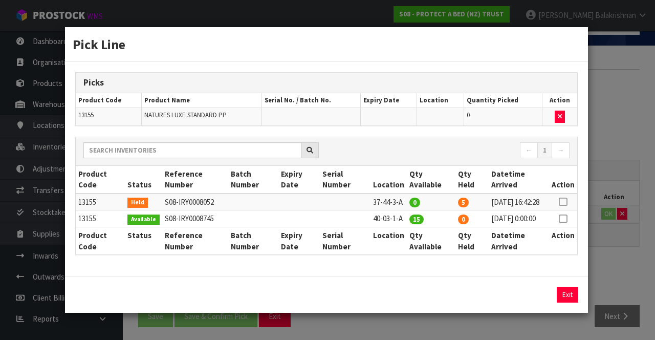
click at [411, 205] on td "0" at bounding box center [431, 201] width 49 height 17
click at [564, 218] on icon at bounding box center [563, 218] width 8 height 1
click at [534, 302] on button "Assign Pick" at bounding box center [533, 295] width 42 height 16
type input "15"
click at [565, 302] on button "Exit" at bounding box center [567, 295] width 21 height 16
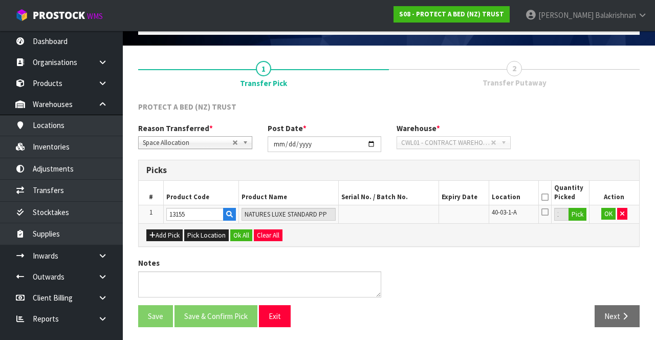
click at [546, 197] on icon at bounding box center [544, 197] width 7 height 1
click at [603, 214] on button "OK" at bounding box center [608, 214] width 14 height 12
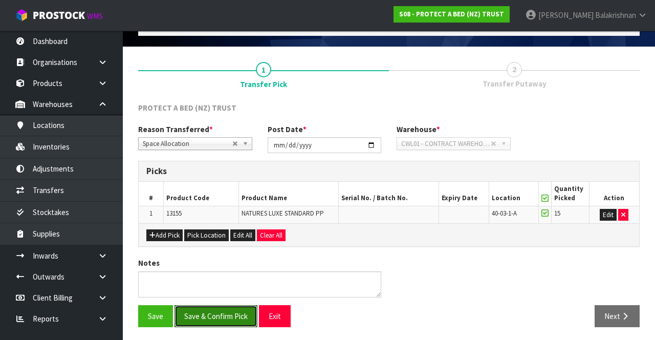
click at [228, 313] on button "Save & Confirm Pick" at bounding box center [215, 316] width 83 height 22
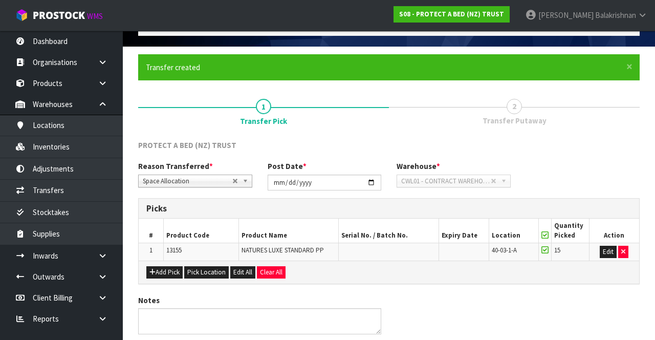
scroll to position [0, 0]
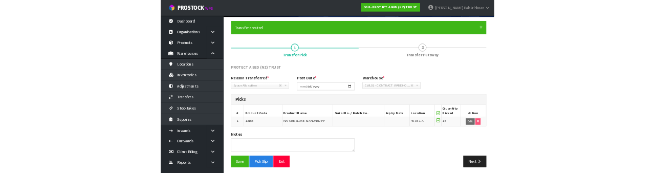
scroll to position [72, 0]
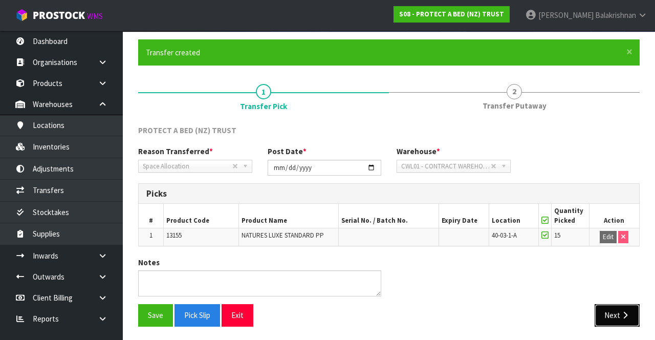
click at [625, 314] on icon "button" at bounding box center [625, 315] width 10 height 8
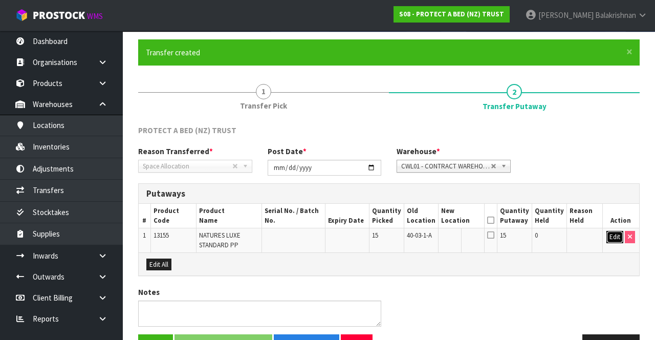
click at [610, 237] on button "Edit" at bounding box center [614, 237] width 17 height 12
click at [457, 238] on input "text" at bounding box center [456, 237] width 29 height 13
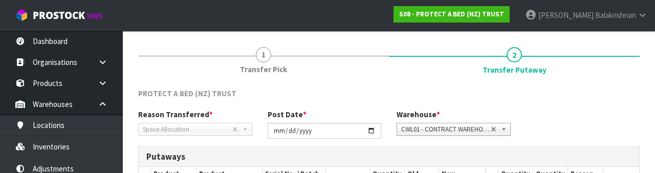
scroll to position [216, 0]
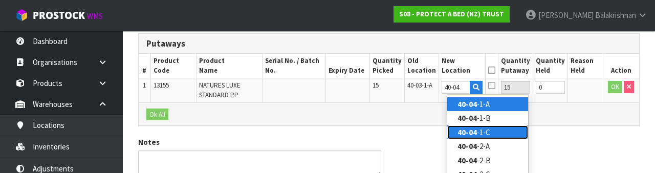
click at [486, 127] on link "40-04 -1-C" at bounding box center [487, 132] width 81 height 14
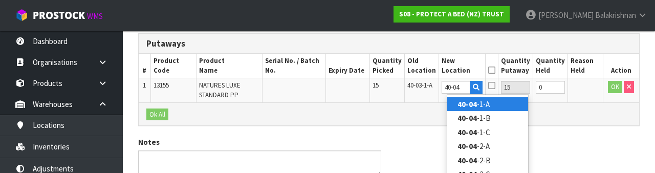
type input "40-04-1-C"
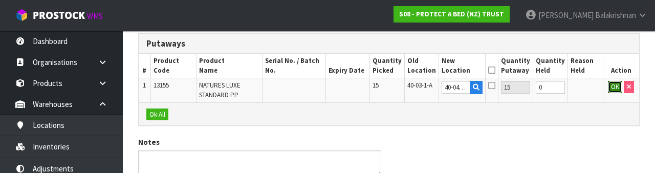
click at [612, 88] on button "OK" at bounding box center [615, 87] width 14 height 12
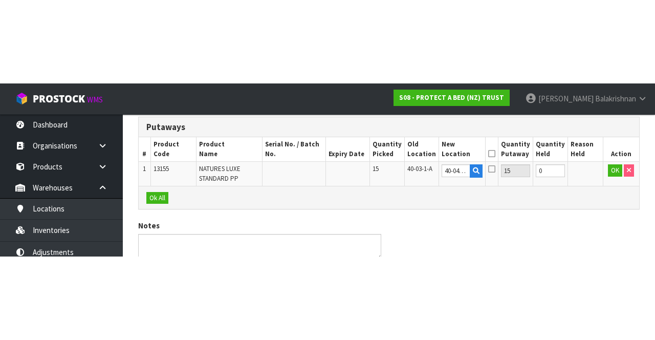
scroll to position [101, 0]
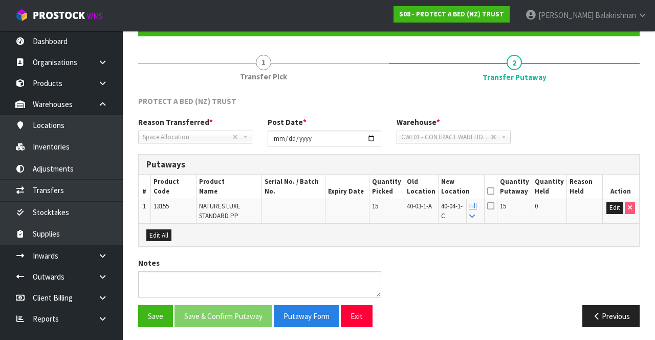
click at [494, 191] on icon at bounding box center [490, 191] width 7 height 1
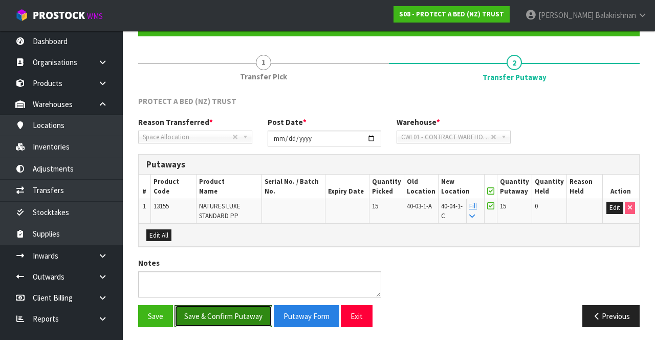
click at [227, 315] on button "Save & Confirm Putaway" at bounding box center [223, 316] width 98 height 22
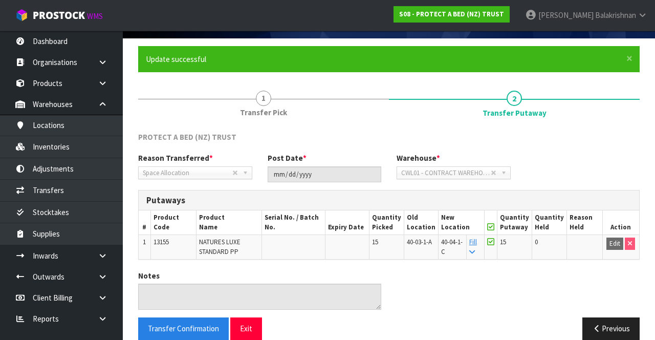
scroll to position [62, 0]
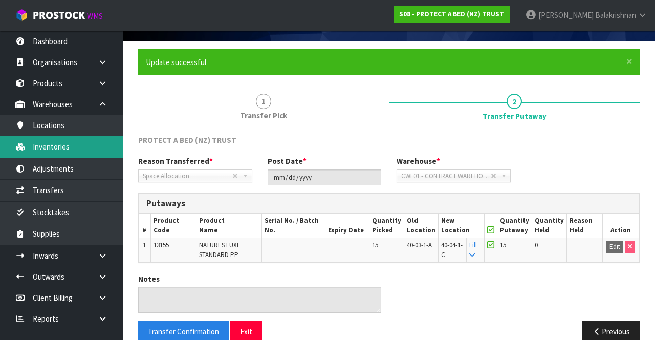
click at [36, 155] on link "Inventories" at bounding box center [61, 146] width 123 height 21
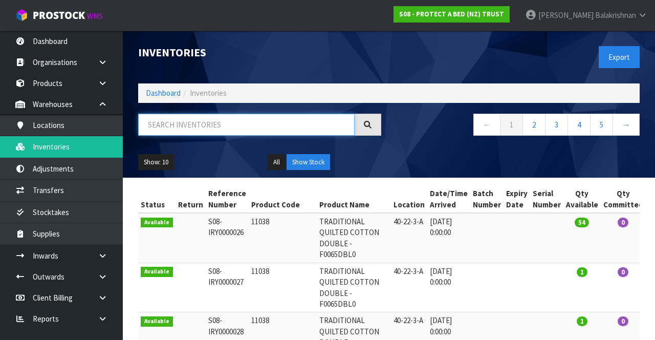
click at [168, 114] on input "text" at bounding box center [246, 125] width 216 height 22
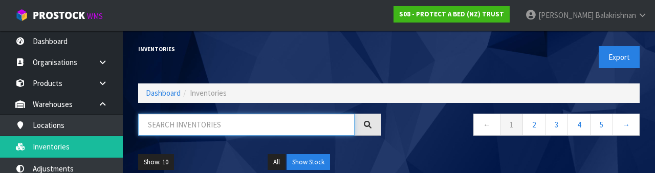
paste input "13155"
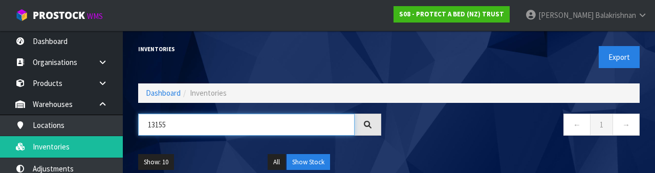
type input "13155"
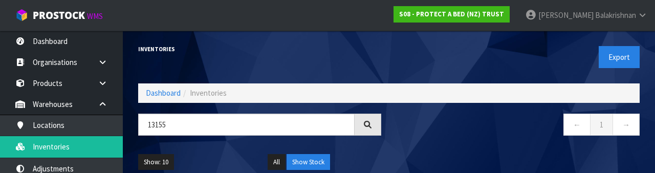
click at [486, 127] on nav "← 1 →" at bounding box center [518, 126] width 243 height 25
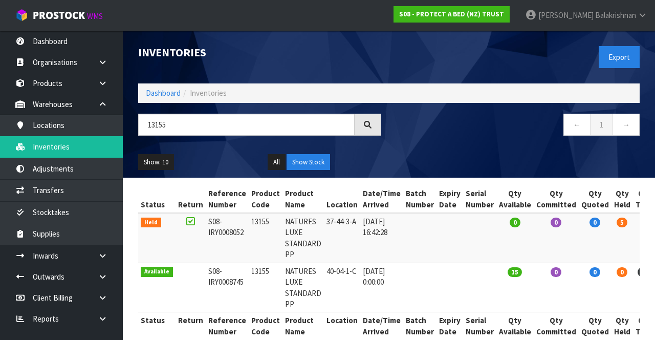
scroll to position [17, 0]
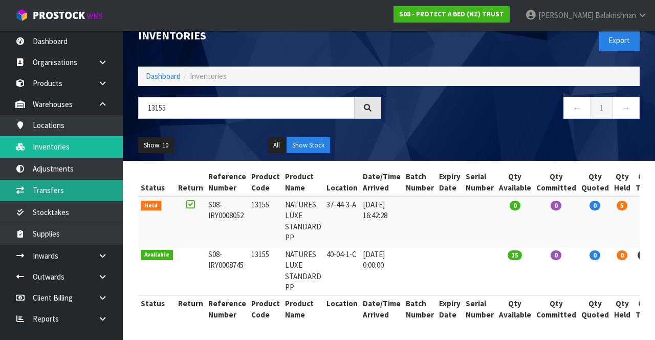
click at [90, 191] on link "Transfers" at bounding box center [61, 190] width 123 height 21
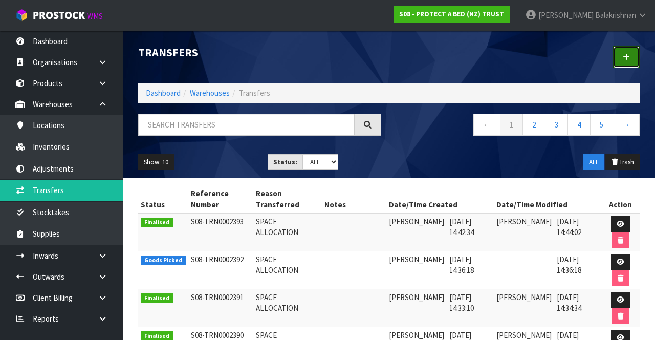
click at [624, 58] on icon at bounding box center [626, 57] width 7 height 8
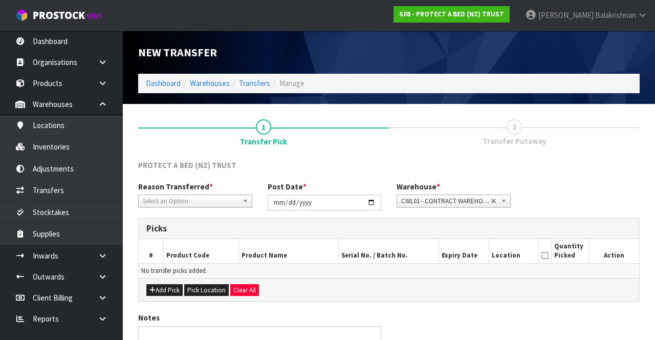
click at [209, 189] on span "*" at bounding box center [211, 187] width 4 height 10
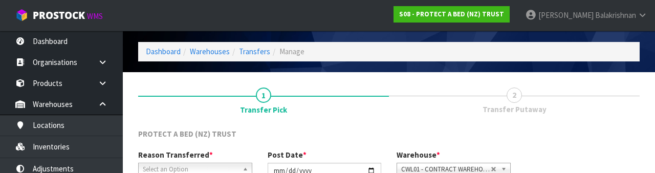
scroll to position [122, 0]
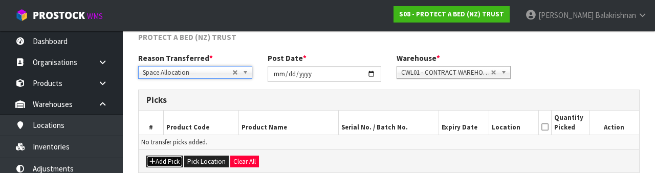
click at [169, 159] on button "Add Pick" at bounding box center [164, 162] width 36 height 12
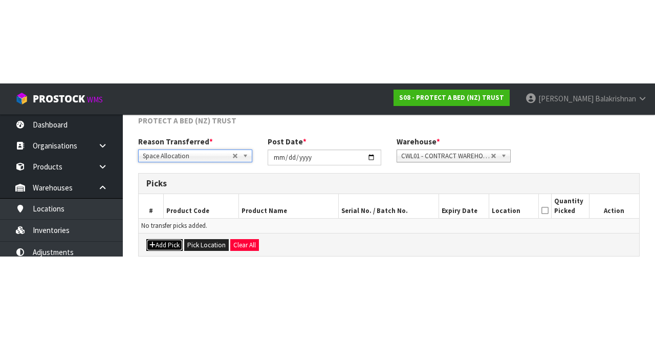
scroll to position [58, 0]
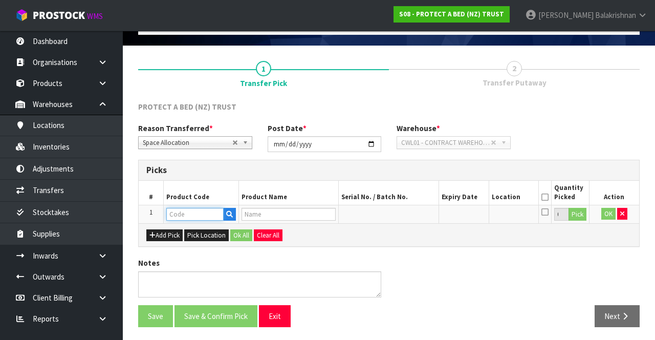
click at [192, 210] on input "text" at bounding box center [194, 214] width 57 height 13
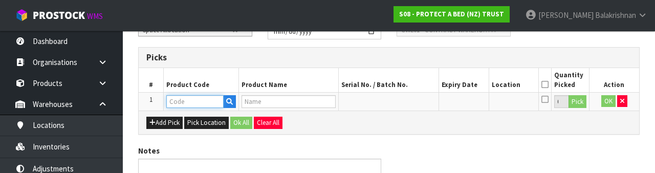
scroll to position [179, 0]
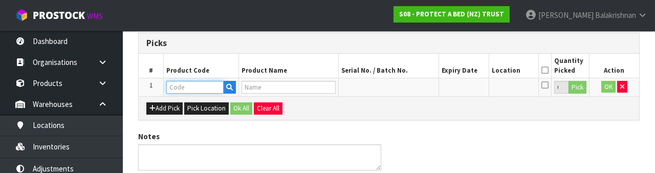
paste input "13155"
type input "13155"
type input "NATURES LUXE STANDARD PP"
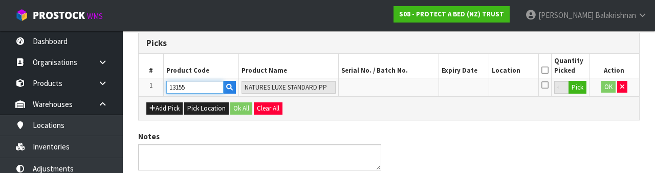
type input "13155"
click at [583, 87] on button "Pick" at bounding box center [577, 87] width 18 height 13
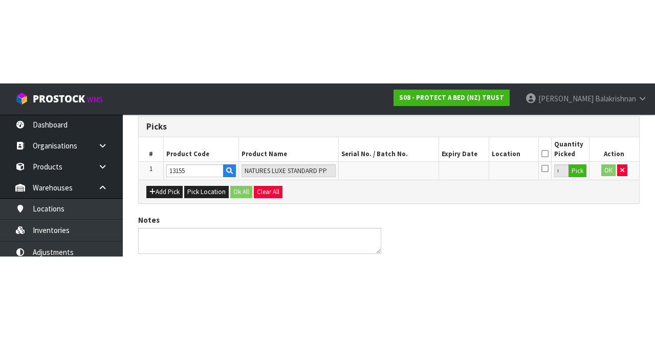
scroll to position [58, 0]
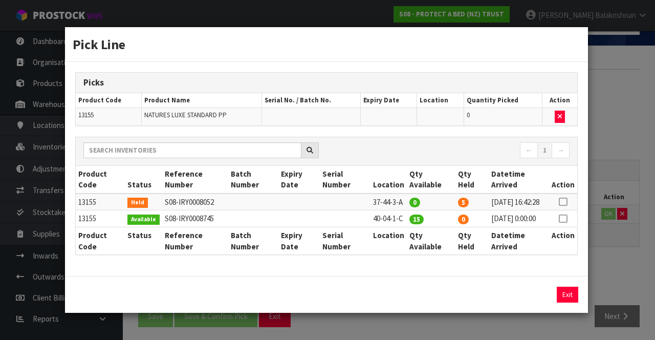
click at [565, 219] on icon at bounding box center [563, 218] width 8 height 1
click at [536, 302] on button "Assign Pick" at bounding box center [533, 295] width 42 height 16
type input "15"
click at [568, 298] on button "Exit" at bounding box center [567, 295] width 21 height 16
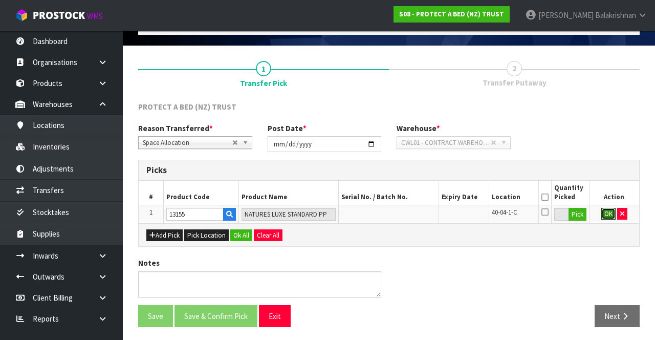
click at [602, 211] on button "OK" at bounding box center [608, 214] width 14 height 12
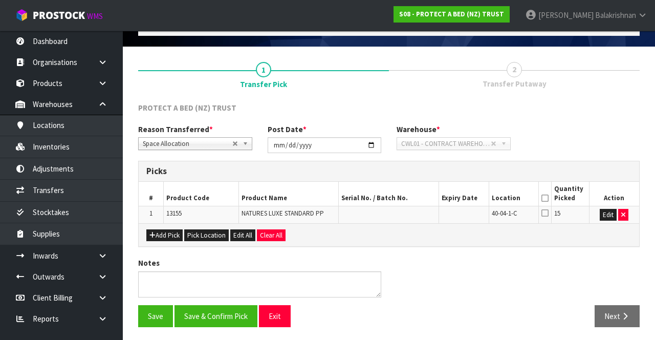
click at [547, 198] on icon at bounding box center [544, 198] width 7 height 1
click at [227, 314] on button "Save & Confirm Pick" at bounding box center [215, 316] width 83 height 22
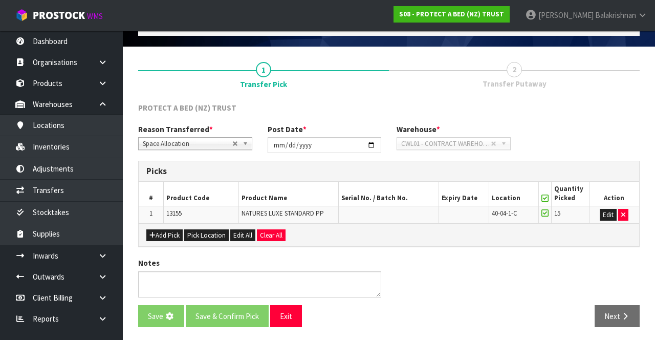
scroll to position [0, 0]
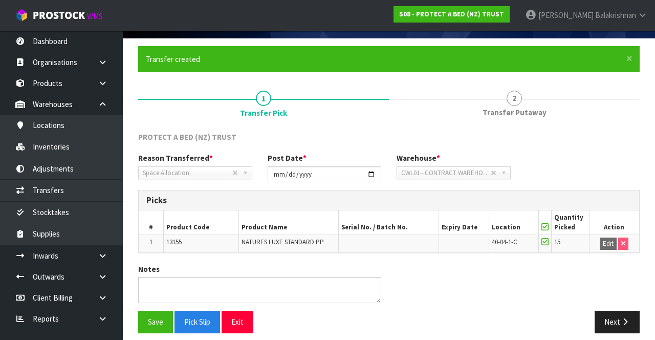
scroll to position [72, 0]
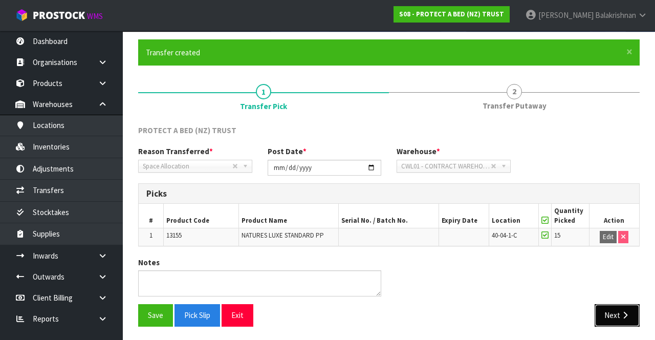
click at [626, 311] on icon "button" at bounding box center [625, 315] width 10 height 8
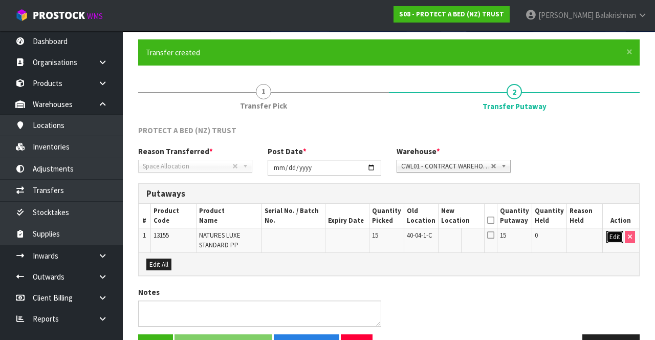
click at [607, 232] on button "Edit" at bounding box center [614, 237] width 17 height 12
click at [464, 234] on input "text" at bounding box center [456, 237] width 29 height 13
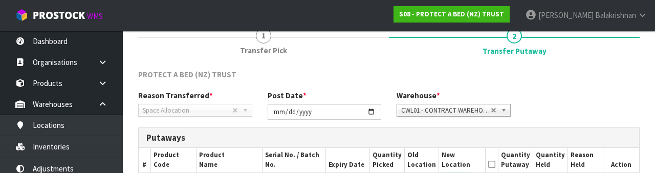
scroll to position [216, 0]
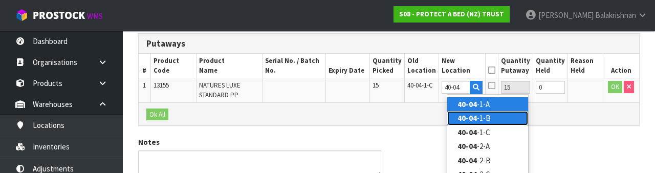
click at [497, 121] on link "40-04 -1-B" at bounding box center [487, 118] width 81 height 14
type input "40-04-1-B"
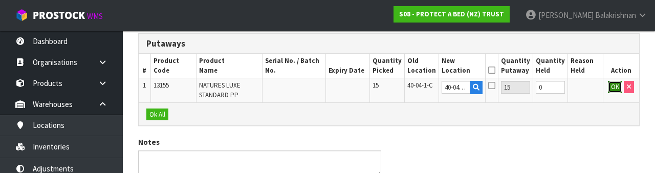
click at [614, 90] on button "OK" at bounding box center [615, 87] width 14 height 12
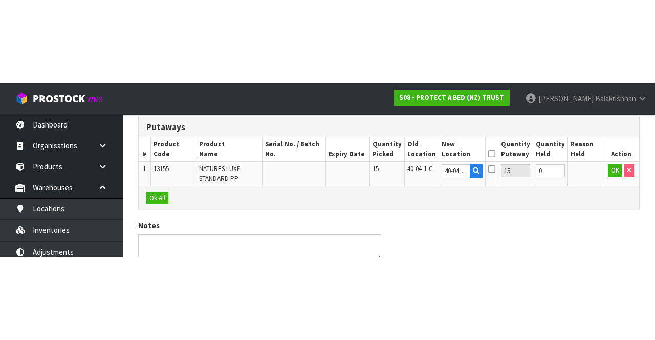
scroll to position [101, 0]
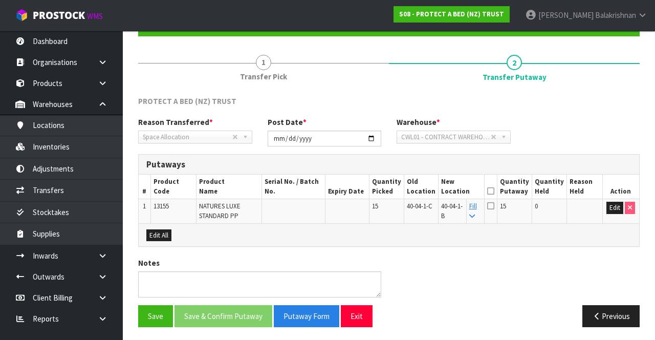
click at [494, 191] on icon at bounding box center [490, 191] width 7 height 1
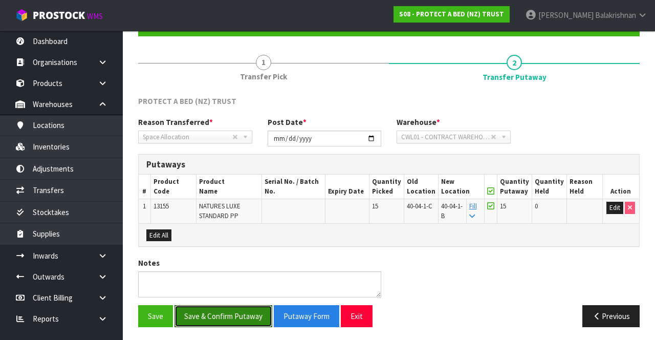
click at [222, 309] on button "Save & Confirm Putaway" at bounding box center [223, 316] width 98 height 22
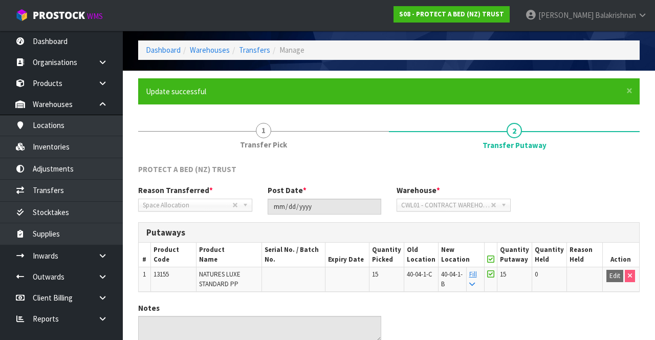
scroll to position [33, 0]
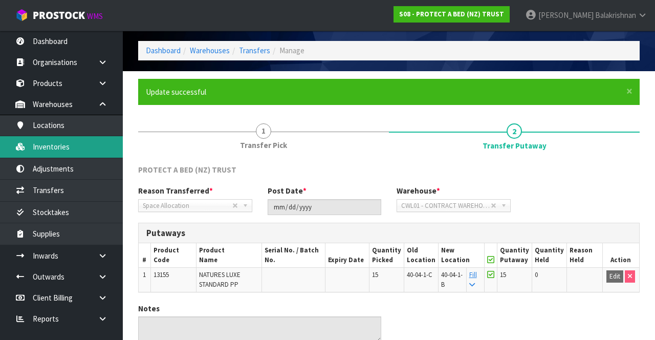
click at [78, 146] on link "Inventories" at bounding box center [61, 146] width 123 height 21
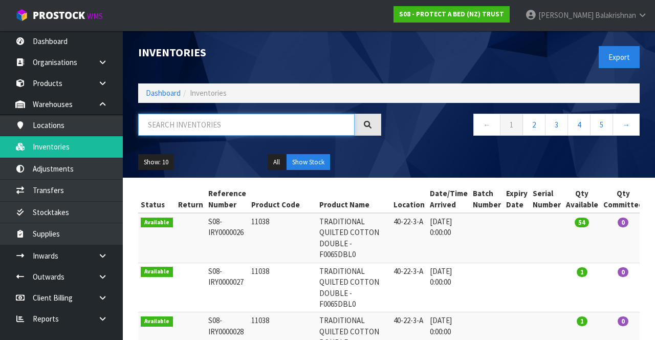
click at [230, 124] on input "text" at bounding box center [246, 125] width 216 height 22
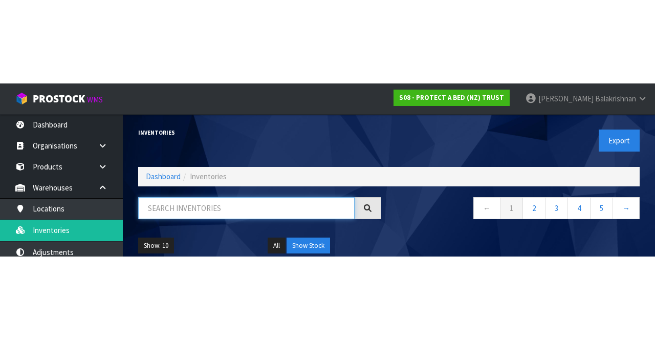
scroll to position [3, 0]
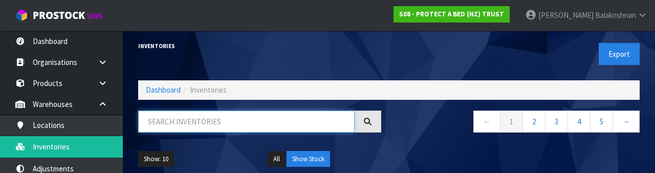
paste input "13155"
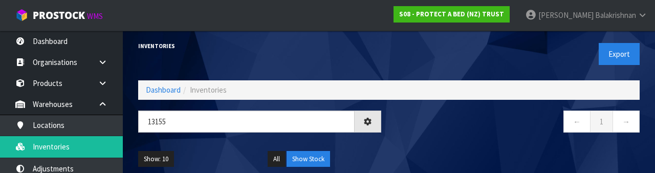
click at [498, 131] on nav "← 1 →" at bounding box center [518, 123] width 243 height 25
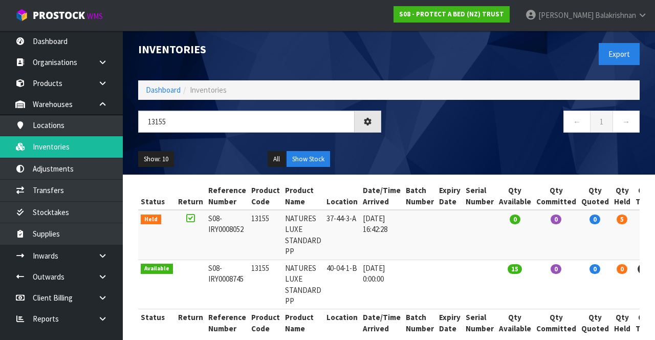
scroll to position [0, 0]
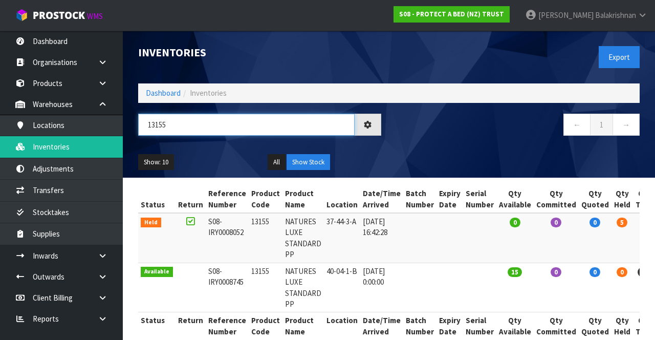
click at [240, 123] on input "13155" at bounding box center [246, 125] width 216 height 22
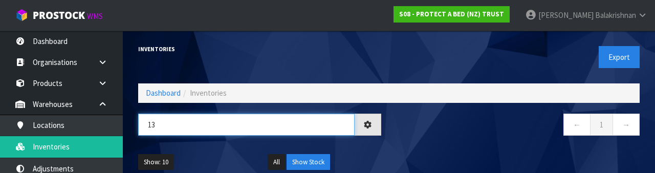
type input "1"
click at [163, 128] on input "F039CLKK" at bounding box center [246, 125] width 216 height 22
type input "F0392CLKK"
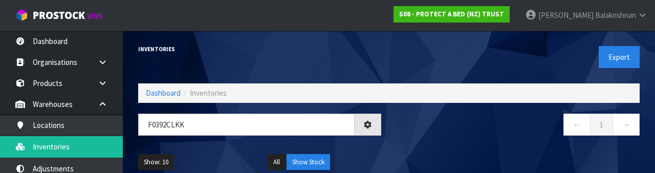
click at [477, 123] on nav "← 1 →" at bounding box center [518, 126] width 243 height 25
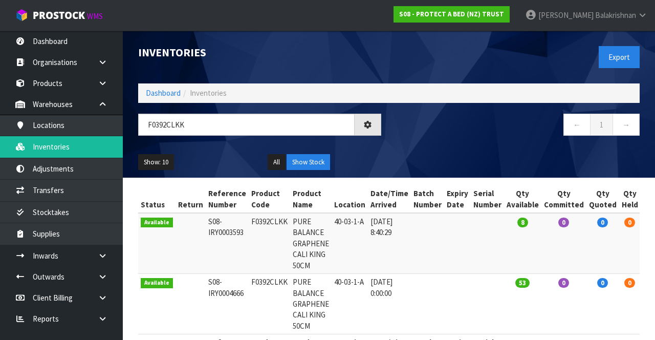
copy td "F0392CLKK"
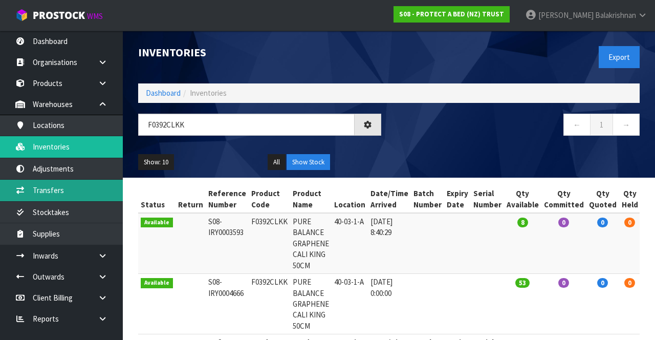
click at [65, 191] on link "Transfers" at bounding box center [61, 190] width 123 height 21
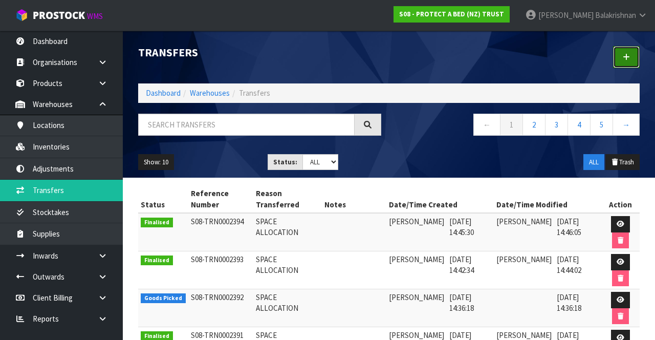
click at [630, 63] on link at bounding box center [626, 57] width 27 height 22
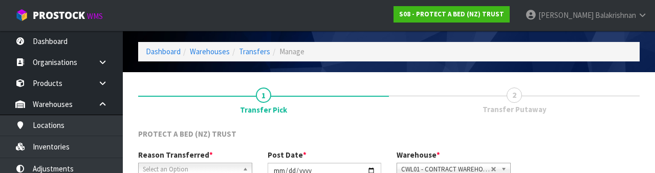
scroll to position [122, 0]
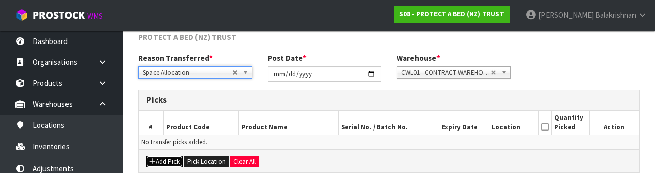
click at [159, 156] on button "Add Pick" at bounding box center [164, 162] width 36 height 12
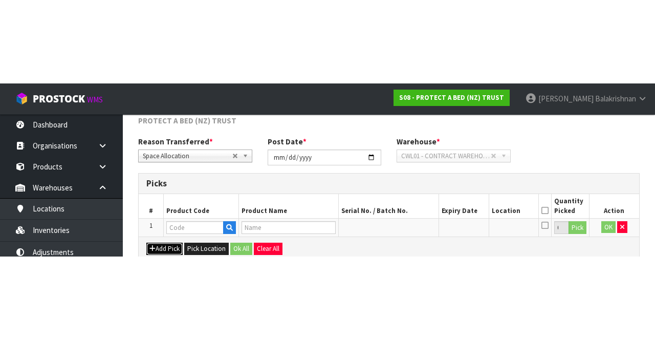
scroll to position [58, 0]
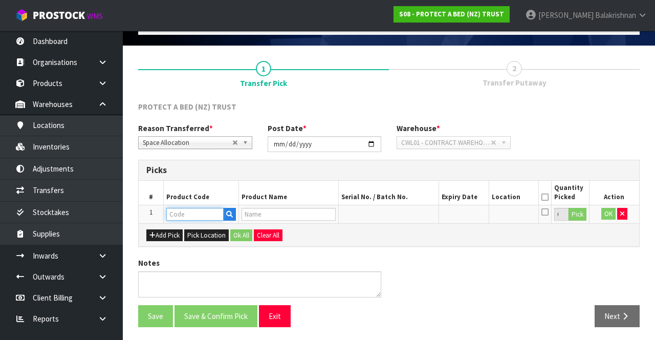
click at [188, 210] on input "text" at bounding box center [194, 214] width 57 height 13
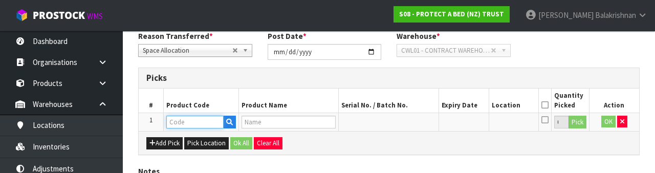
scroll to position [179, 0]
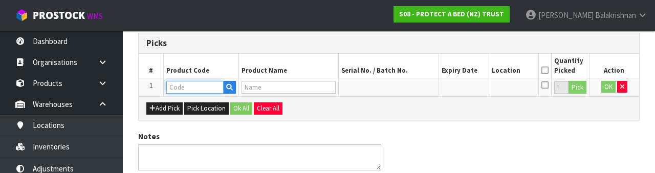
paste input "F0392CLKK"
type input "F0392CLKK"
type input "PURE BALANCE GRAPHENE CALI KING 50CM"
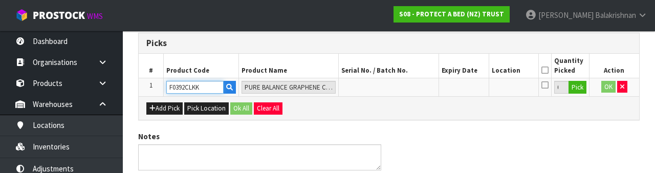
type input "F0392CLKK"
click at [459, 152] on div "Notes" at bounding box center [388, 154] width 517 height 47
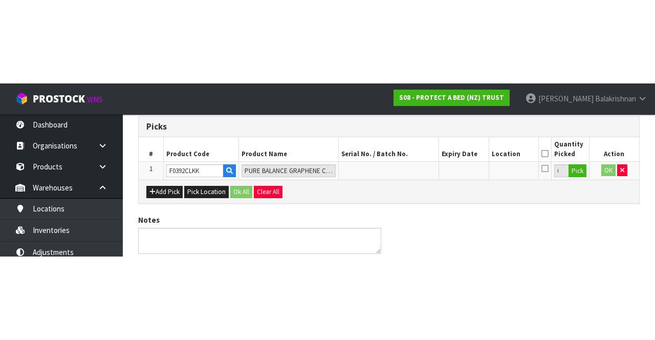
scroll to position [58, 0]
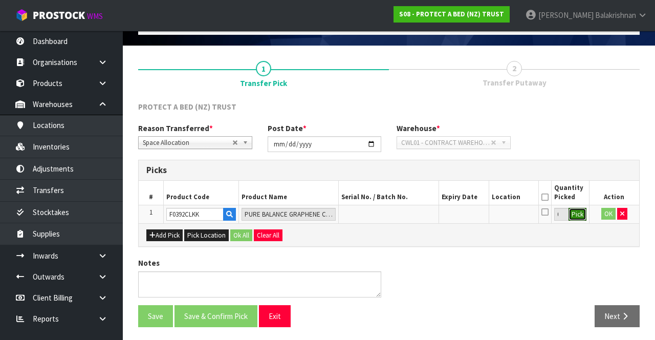
click at [577, 212] on button "Pick" at bounding box center [577, 214] width 18 height 13
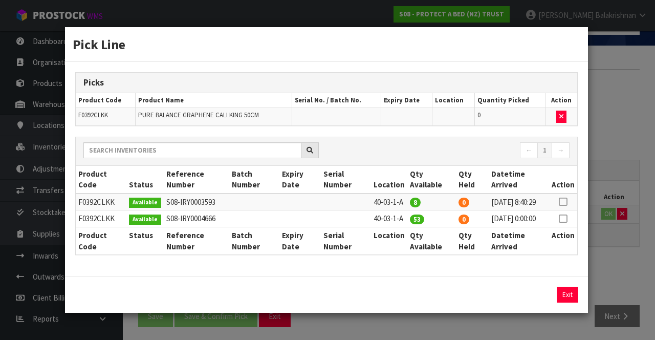
click at [622, 102] on div "Pick Line Picks Product Code Product Name Serial No. / Batch No. Expiry Date Lo…" at bounding box center [327, 170] width 655 height 340
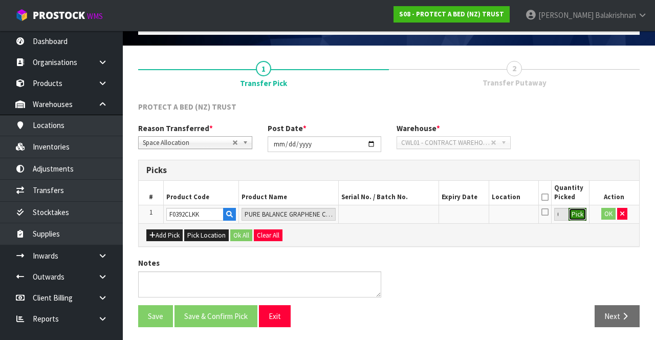
scroll to position [0, 0]
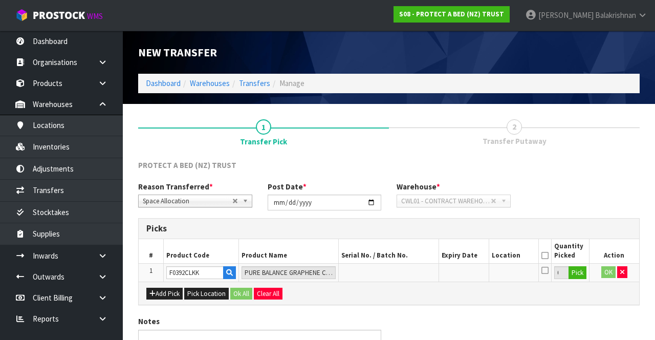
click at [507, 266] on td at bounding box center [514, 272] width 50 height 18
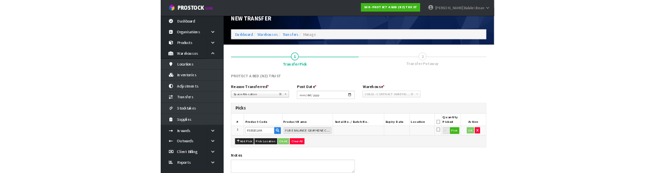
scroll to position [13, 0]
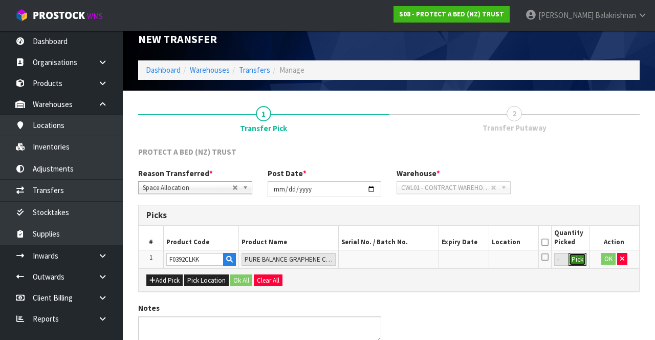
click at [579, 253] on button "Pick" at bounding box center [577, 259] width 18 height 13
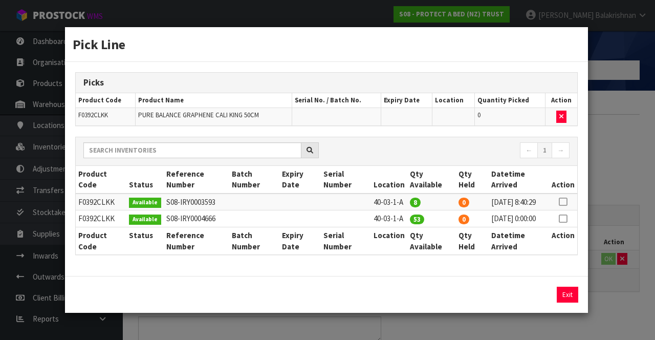
click at [566, 218] on icon at bounding box center [563, 218] width 8 height 1
click at [567, 218] on icon at bounding box center [563, 218] width 8 height 1
click at [560, 218] on icon at bounding box center [563, 218] width 8 height 1
click at [563, 218] on icon at bounding box center [563, 218] width 8 height 1
click at [564, 218] on icon at bounding box center [563, 218] width 8 height 1
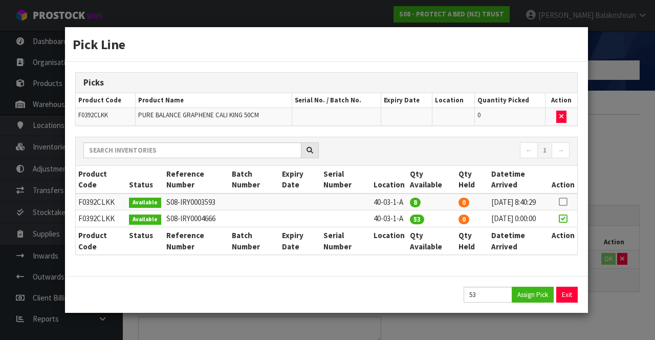
click at [563, 218] on icon at bounding box center [563, 218] width 8 height 1
click at [486, 302] on input "53" at bounding box center [488, 295] width 49 height 16
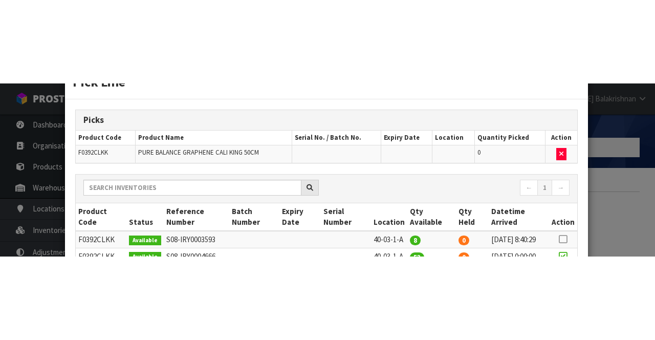
scroll to position [163, 0]
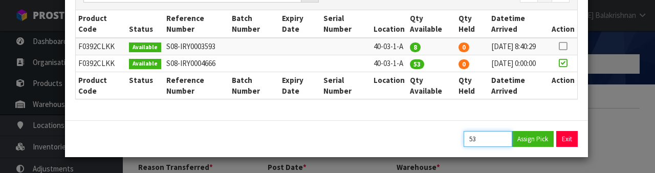
type input "5"
type input "16"
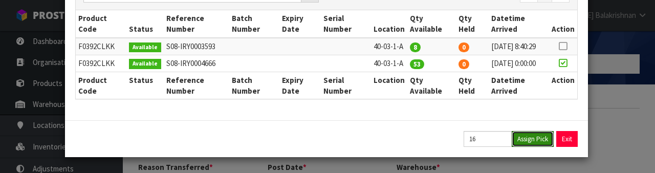
click at [533, 140] on button "Assign Pick" at bounding box center [533, 139] width 42 height 16
type input "16"
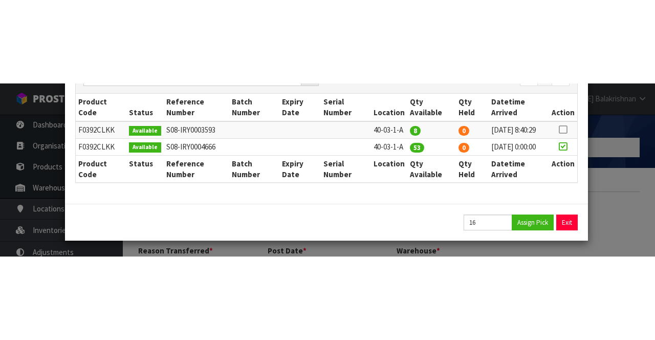
scroll to position [0, 0]
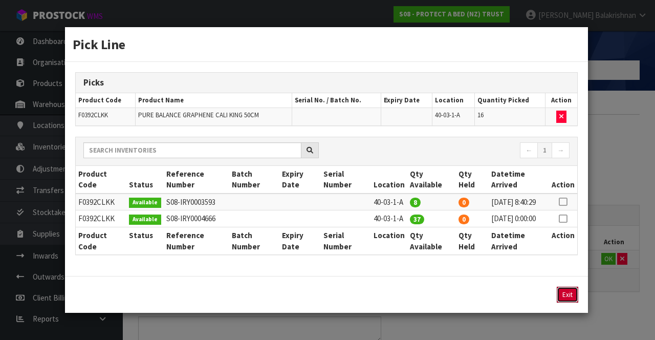
click at [567, 301] on button "Exit" at bounding box center [567, 295] width 21 height 16
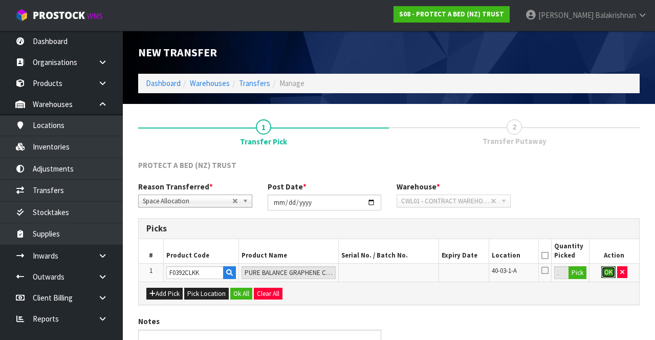
click at [601, 271] on button "OK" at bounding box center [608, 272] width 14 height 12
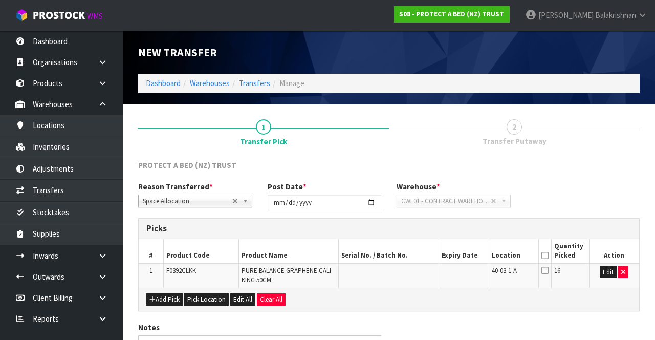
click at [529, 245] on th "Location" at bounding box center [514, 251] width 50 height 24
click at [546, 255] on icon at bounding box center [544, 255] width 7 height 1
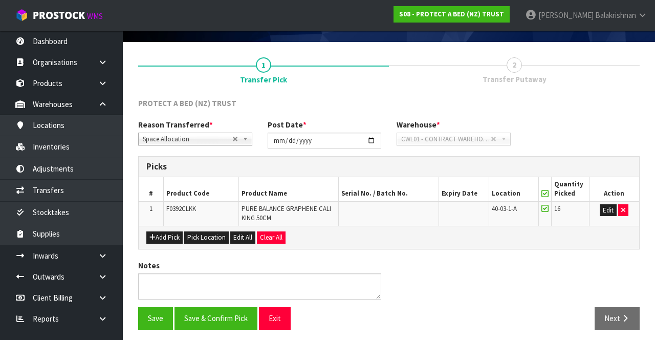
scroll to position [64, 0]
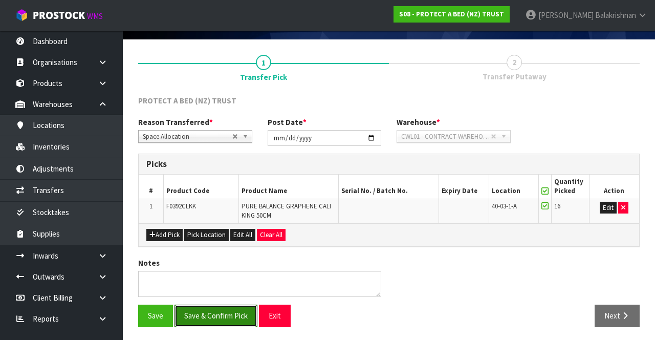
click at [214, 311] on button "Save & Confirm Pick" at bounding box center [215, 315] width 83 height 22
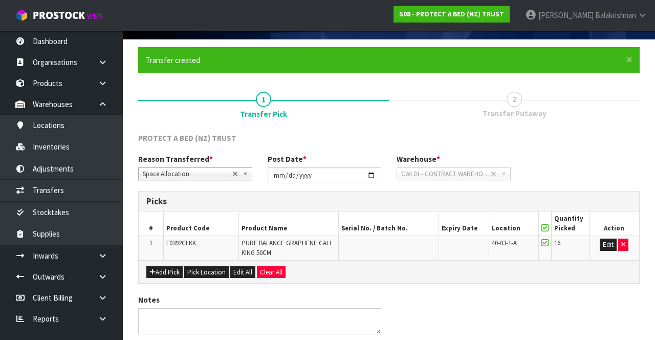
scroll to position [0, 0]
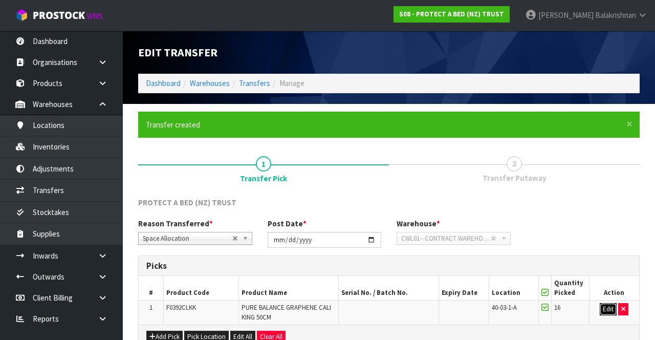
click at [607, 307] on button "Edit" at bounding box center [608, 309] width 17 height 12
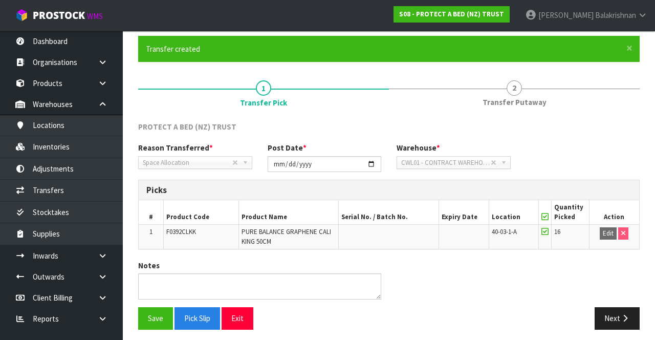
scroll to position [79, 0]
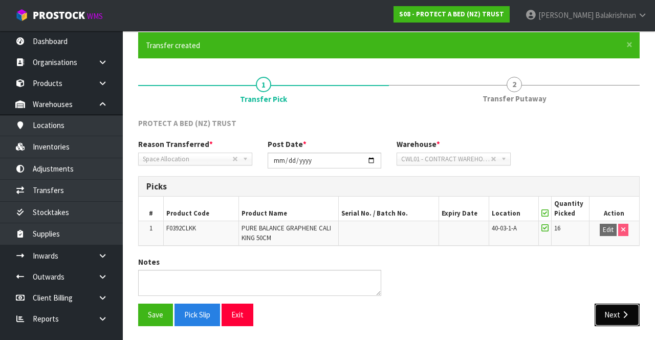
click at [617, 310] on button "Next" at bounding box center [617, 314] width 45 height 22
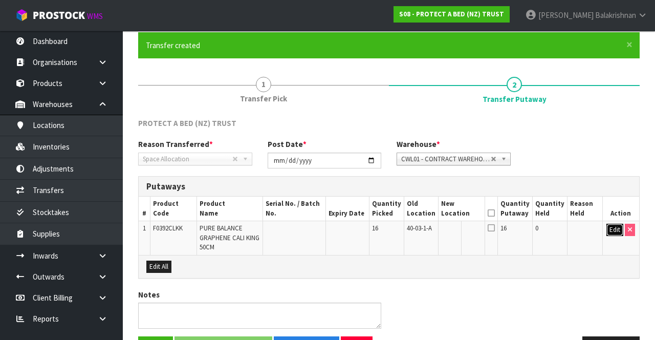
click at [614, 224] on button "Edit" at bounding box center [614, 230] width 17 height 12
click at [456, 225] on input "text" at bounding box center [456, 230] width 28 height 13
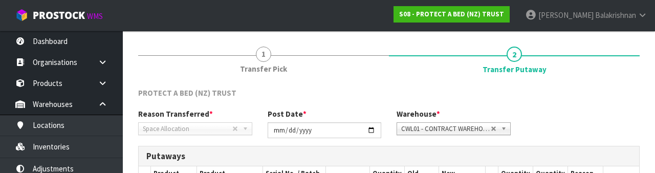
scroll to position [216, 0]
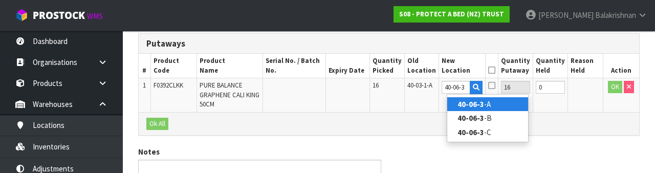
click at [494, 105] on link "40-06-3 -A" at bounding box center [487, 104] width 81 height 14
type input "40-06-3-A"
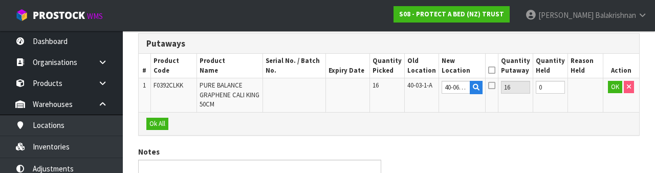
click at [495, 70] on icon at bounding box center [491, 70] width 7 height 1
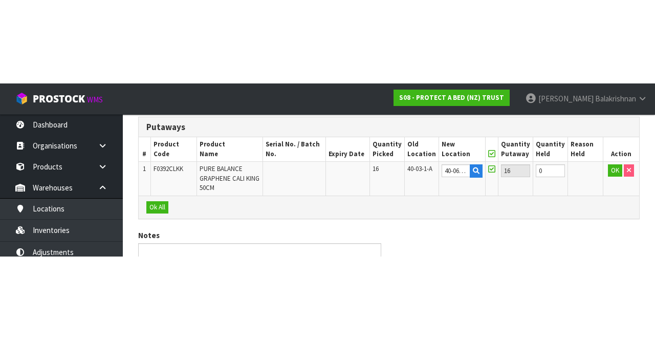
scroll to position [111, 0]
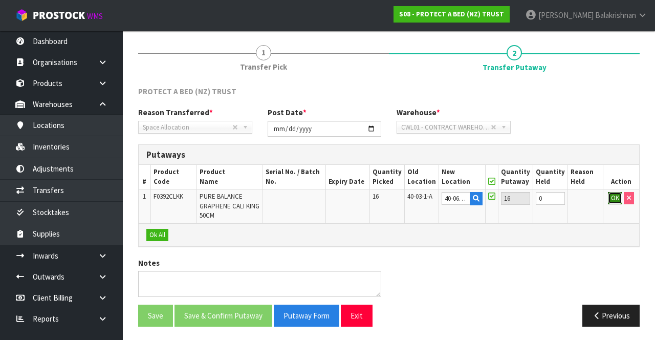
click at [612, 201] on button "OK" at bounding box center [615, 198] width 14 height 12
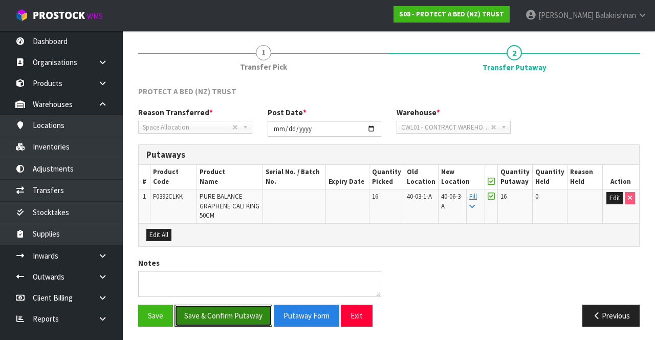
click at [237, 316] on button "Save & Confirm Putaway" at bounding box center [223, 315] width 98 height 22
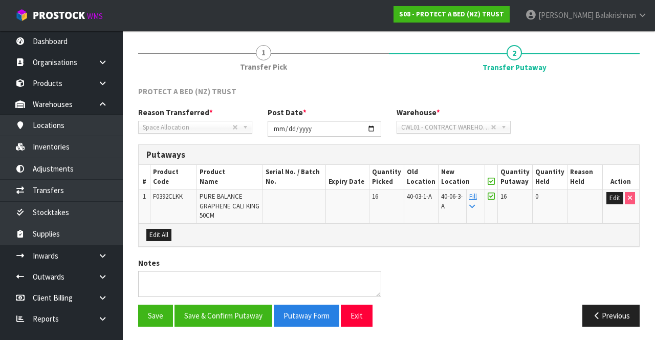
scroll to position [0, 0]
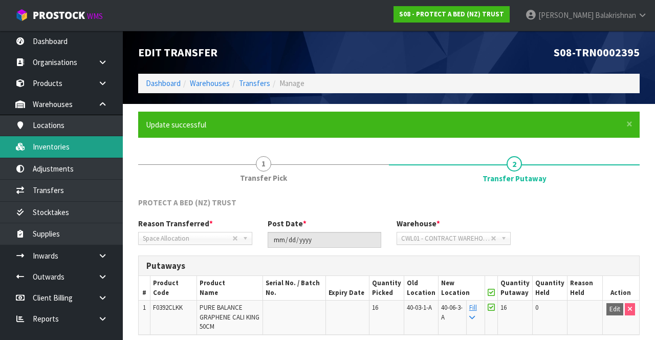
click at [79, 144] on link "Inventories" at bounding box center [61, 146] width 123 height 21
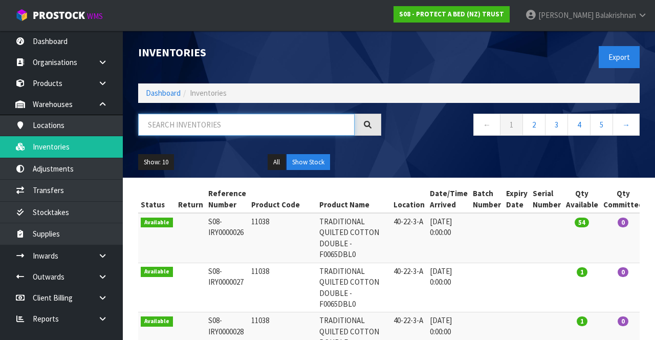
click at [230, 128] on input "text" at bounding box center [246, 125] width 216 height 22
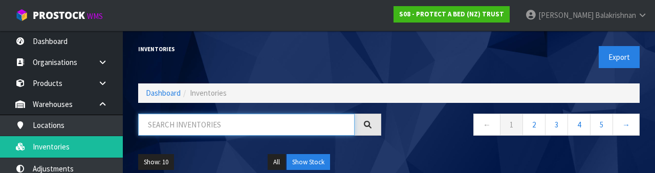
paste input "F0392CLKK"
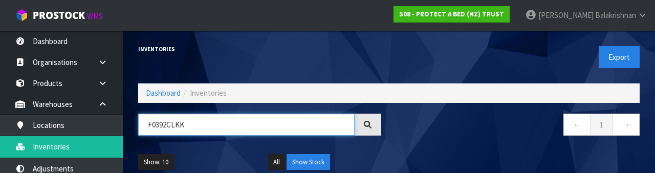
type input "F0392CLKK"
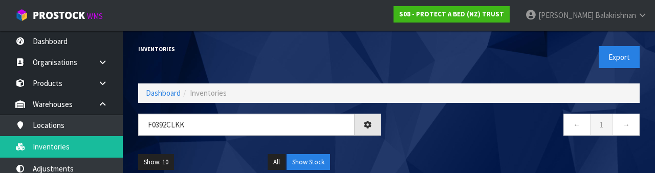
click at [495, 137] on nav "← 1 →" at bounding box center [518, 126] width 243 height 25
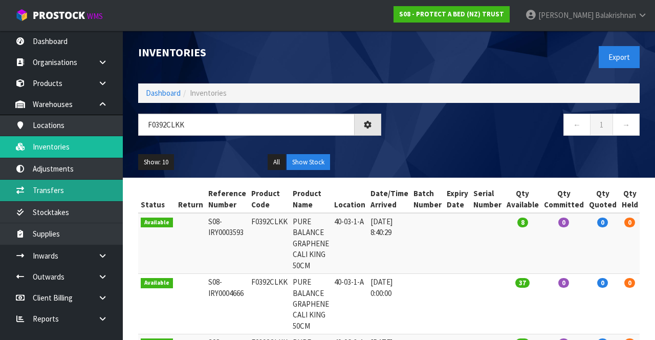
click at [42, 186] on link "Transfers" at bounding box center [61, 190] width 123 height 21
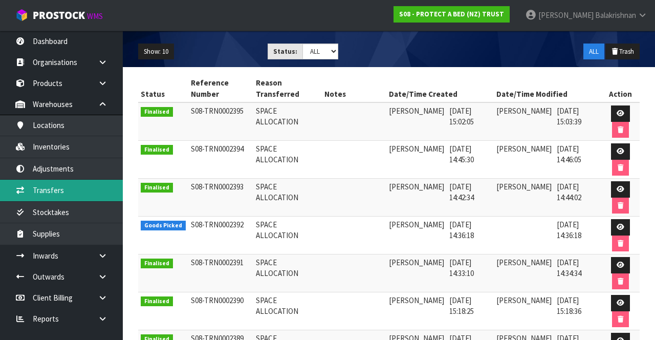
scroll to position [109, 0]
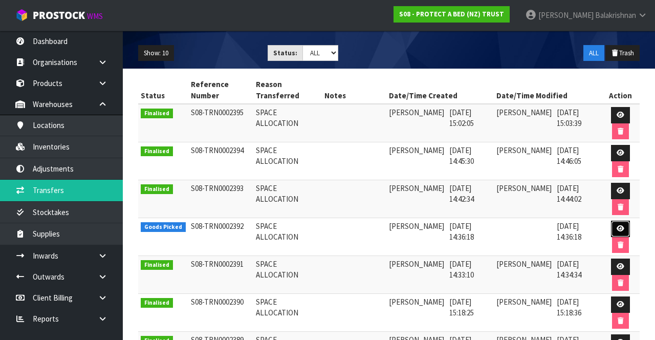
click at [619, 227] on icon at bounding box center [621, 228] width 8 height 7
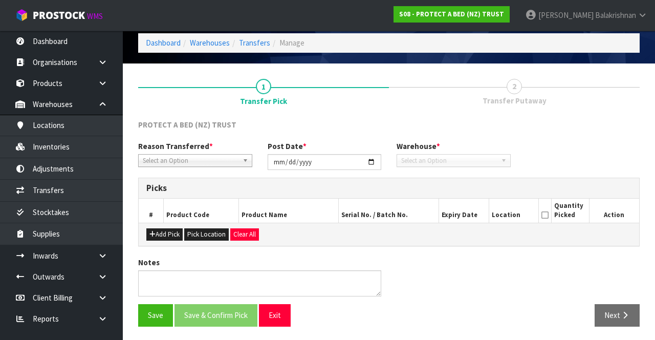
type input "[DATE]"
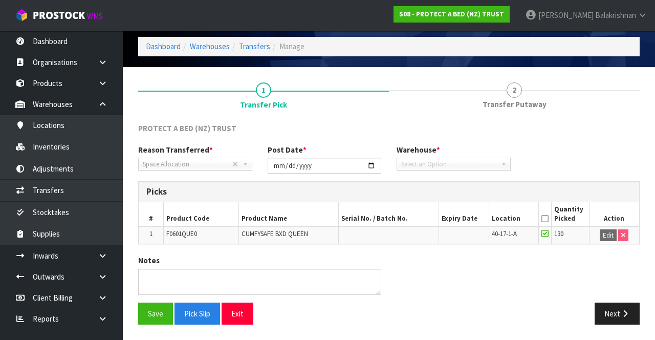
scroll to position [35, 0]
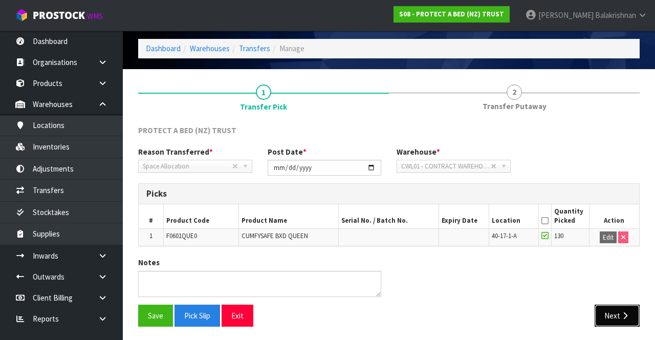
click at [611, 305] on button "Next" at bounding box center [617, 315] width 45 height 22
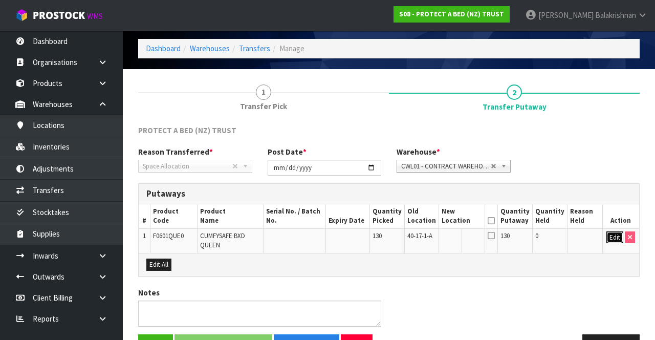
click at [614, 237] on button "Edit" at bounding box center [614, 237] width 17 height 12
click at [459, 239] on input "text" at bounding box center [456, 237] width 28 height 13
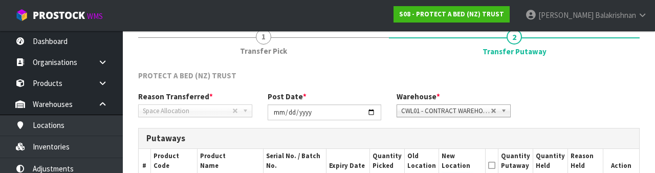
scroll to position [179, 0]
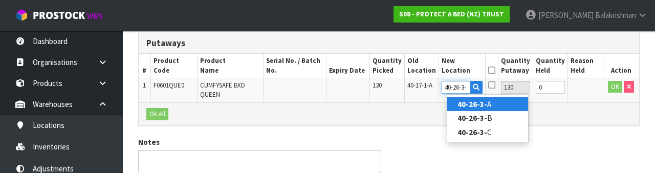
type input "40-26-3-A"
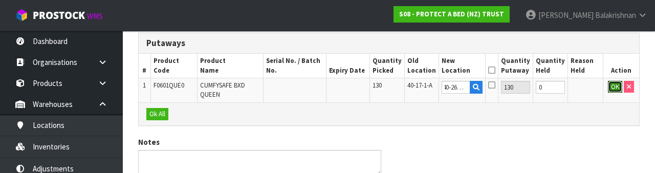
click at [609, 91] on button "OK" at bounding box center [615, 87] width 14 height 12
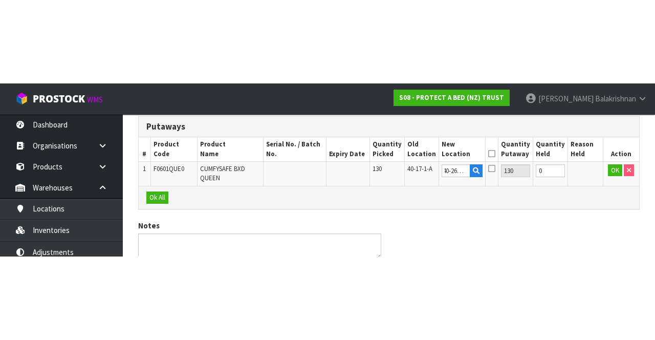
scroll to position [0, 0]
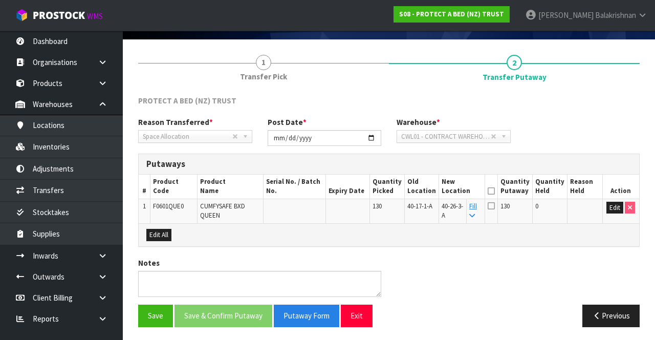
click at [495, 191] on icon at bounding box center [491, 191] width 7 height 1
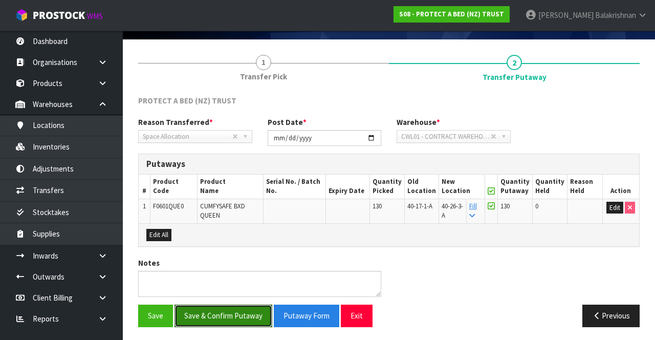
click at [234, 307] on button "Save & Confirm Putaway" at bounding box center [223, 315] width 98 height 22
